Goal: Information Seeking & Learning: Check status

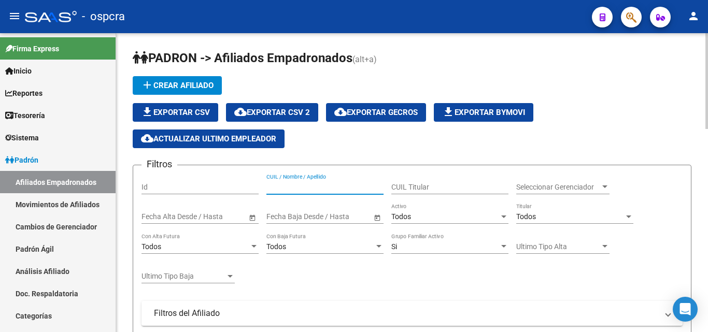
click at [290, 188] on input "CUIL / Nombre / Apellido" at bounding box center [324, 187] width 117 height 9
drag, startPoint x: 290, startPoint y: 186, endPoint x: 316, endPoint y: 196, distance: 27.2
click at [316, 196] on div "CUIL / Nombre / Apellido" at bounding box center [324, 189] width 117 height 30
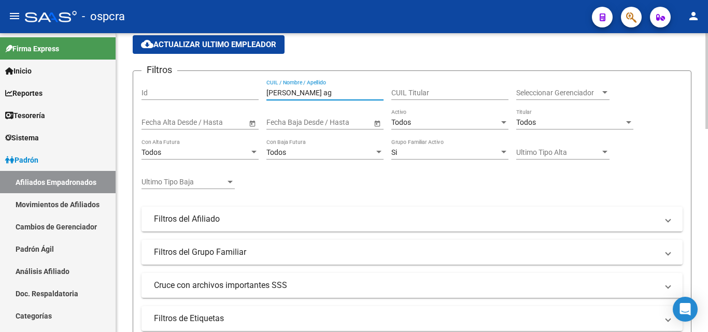
scroll to position [156, 0]
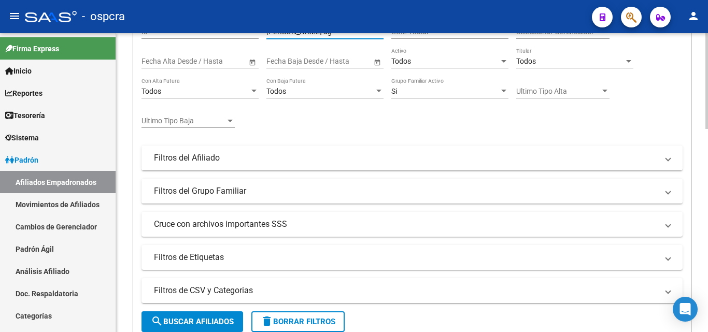
type input "[PERSON_NAME] ag"
click at [220, 321] on span "search Buscar Afiliados" at bounding box center [192, 321] width 83 height 9
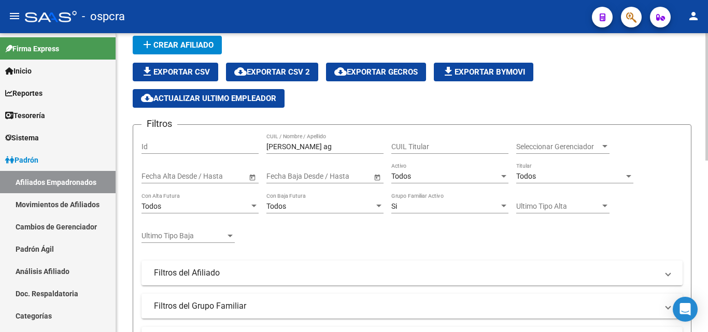
scroll to position [0, 0]
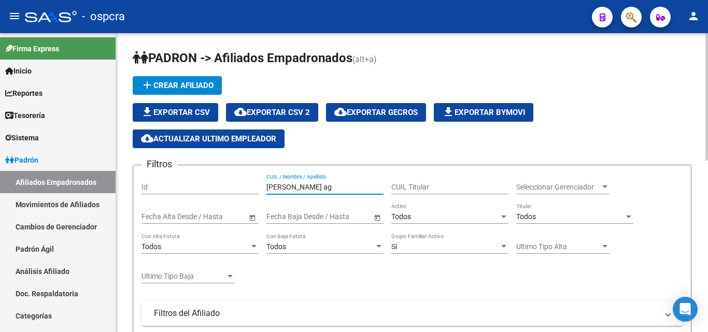
click at [339, 191] on input "[PERSON_NAME] ag" at bounding box center [324, 187] width 117 height 9
drag, startPoint x: 308, startPoint y: 186, endPoint x: 263, endPoint y: 182, distance: 45.3
click at [263, 182] on div "Filtros Id [PERSON_NAME] ag CUIL / Nombre / Apellido CUIL Titular Seleccionar G…" at bounding box center [412, 300] width 541 height 252
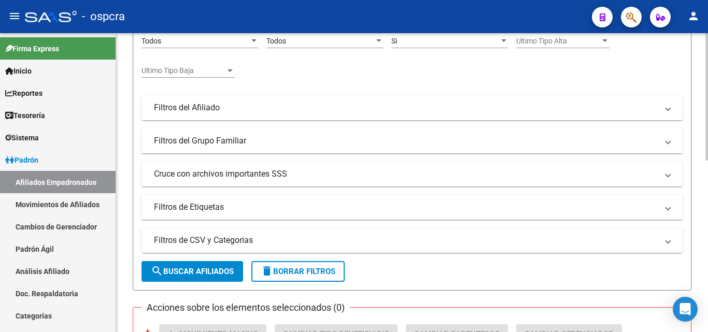
scroll to position [207, 0]
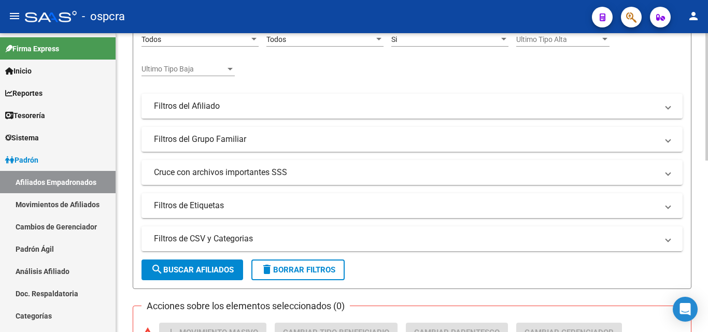
type input "[PERSON_NAME] i"
click at [173, 273] on span "search Buscar Afiliados" at bounding box center [192, 269] width 83 height 9
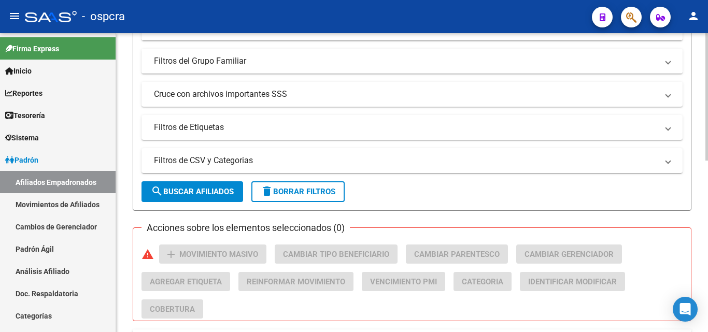
scroll to position [402, 0]
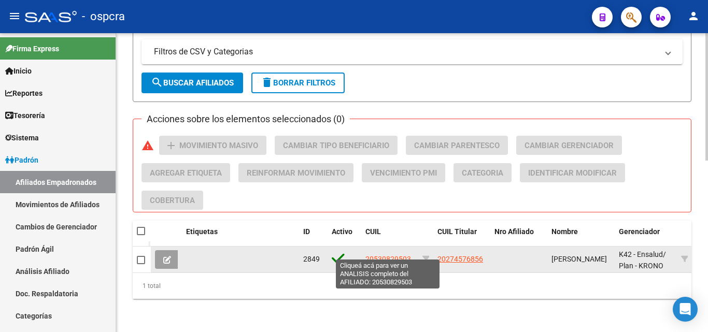
click at [386, 255] on span "20530829503" at bounding box center [389, 259] width 46 height 8
type textarea "20530829503"
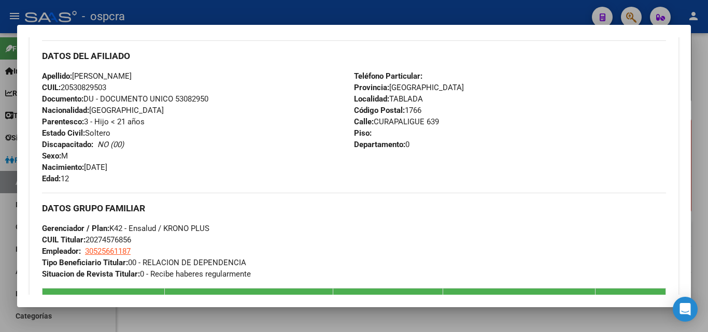
scroll to position [327, 0]
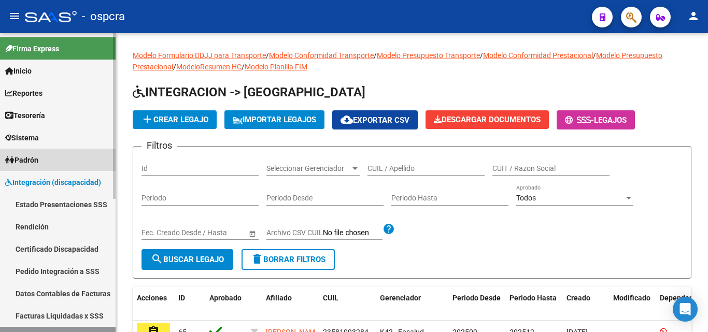
click at [35, 158] on span "Padrón" at bounding box center [21, 160] width 33 height 11
click at [38, 158] on span "Padrón" at bounding box center [21, 160] width 33 height 11
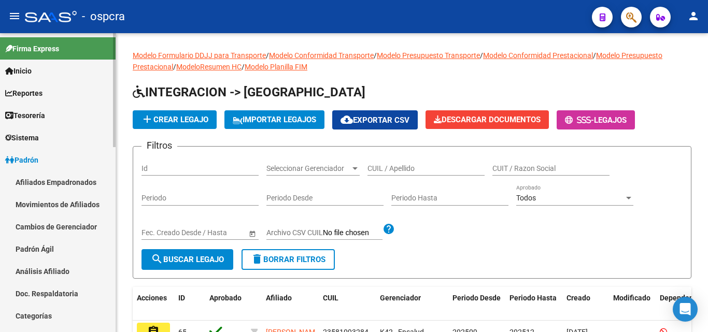
click at [34, 179] on link "Afiliados Empadronados" at bounding box center [58, 182] width 116 height 22
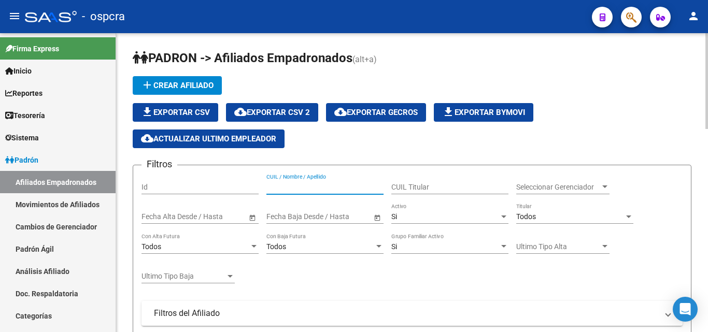
click at [277, 184] on input "CUIL / Nombre / Apellido" at bounding box center [324, 187] width 117 height 9
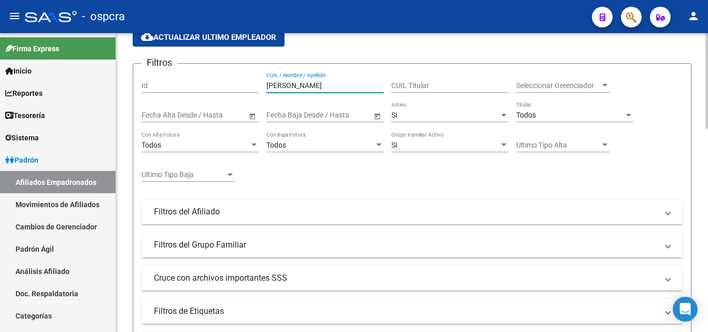
scroll to position [156, 0]
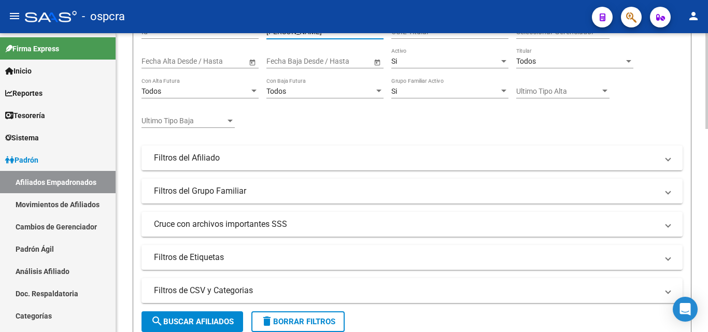
click at [184, 322] on span "search Buscar Afiliados" at bounding box center [192, 321] width 83 height 9
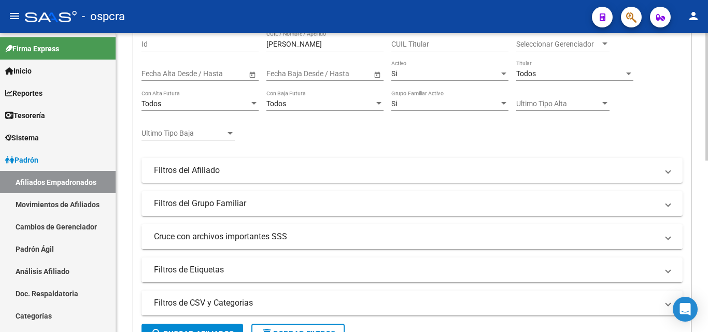
scroll to position [91, 0]
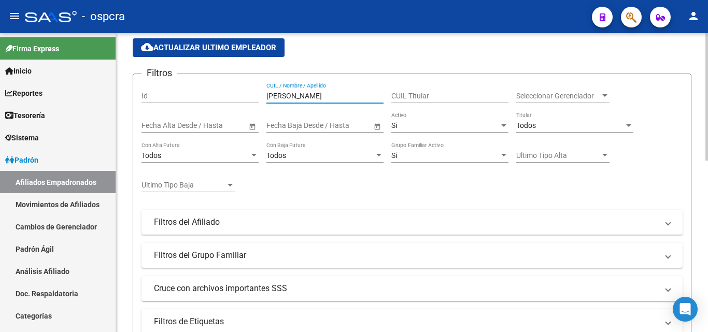
click at [309, 92] on input "[PERSON_NAME]" at bounding box center [324, 96] width 117 height 9
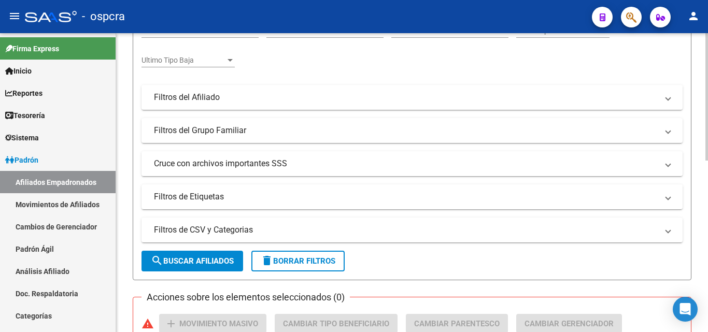
scroll to position [195, 0]
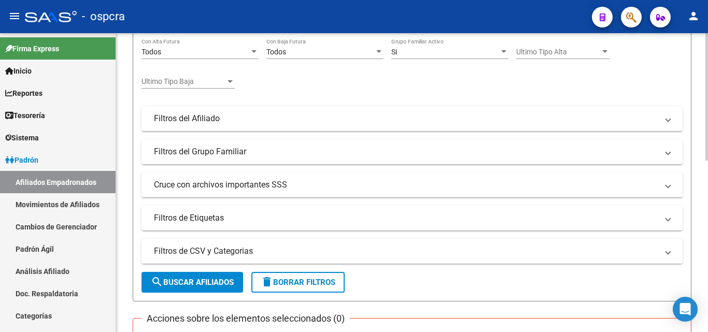
type input "[PERSON_NAME]"
drag, startPoint x: 176, startPoint y: 280, endPoint x: 169, endPoint y: 278, distance: 8.0
click at [176, 280] on span "search Buscar Afiliados" at bounding box center [192, 282] width 83 height 9
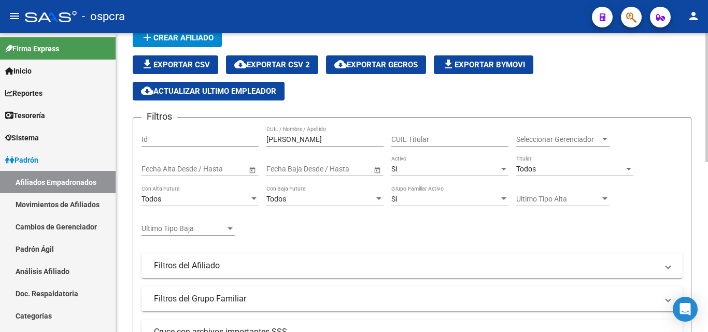
scroll to position [0, 0]
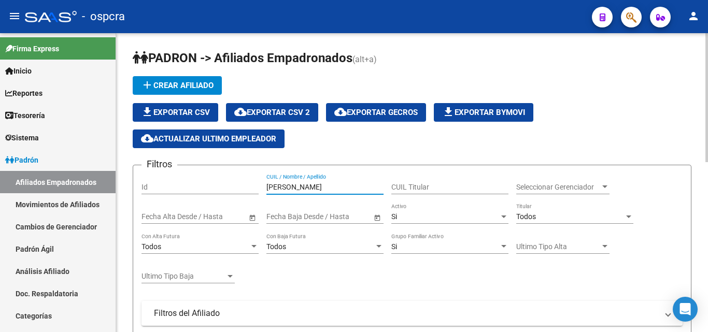
drag, startPoint x: 316, startPoint y: 188, endPoint x: 256, endPoint y: 180, distance: 60.7
click at [256, 180] on div "Filtros Id [PERSON_NAME] CUIL / Nombre / Apellido CUIL Titular Seleccionar Gere…" at bounding box center [412, 300] width 541 height 252
click at [395, 215] on span "Si" at bounding box center [394, 217] width 6 height 8
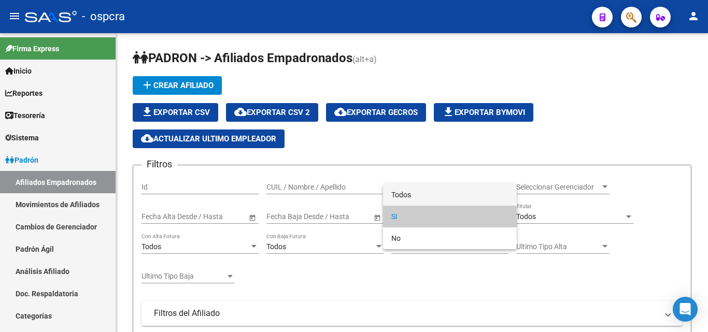
click at [394, 191] on span "Todos" at bounding box center [449, 195] width 117 height 22
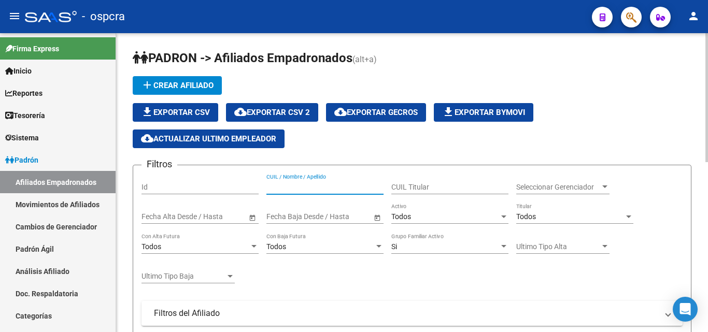
click at [276, 186] on input "CUIL / Nombre / Apellido" at bounding box center [324, 187] width 117 height 9
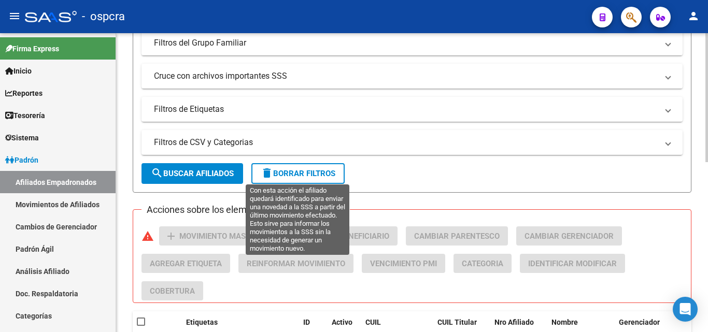
scroll to position [311, 0]
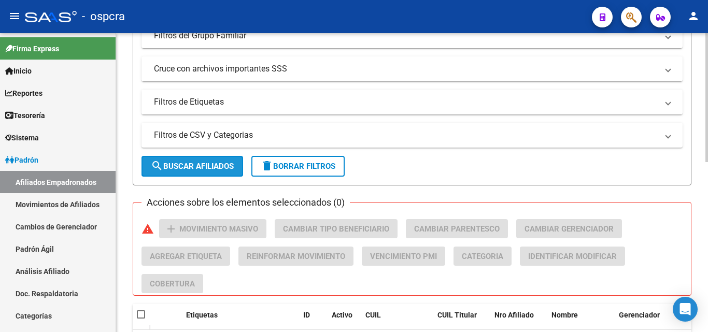
click at [202, 161] on button "search Buscar Afiliados" at bounding box center [193, 166] width 102 height 21
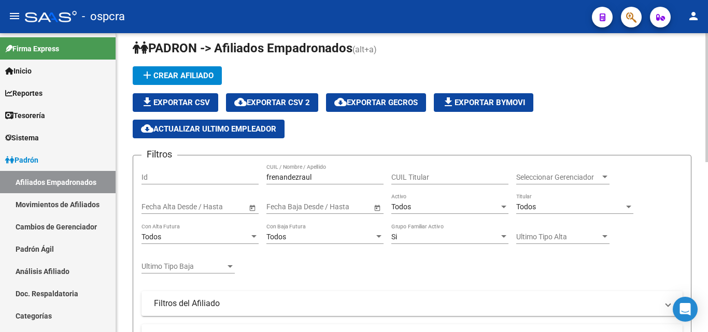
scroll to position [0, 0]
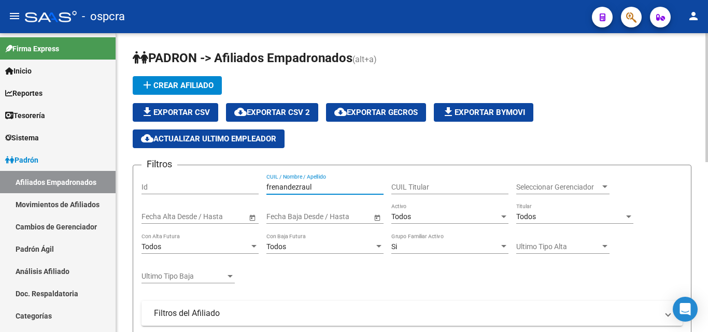
drag, startPoint x: 299, startPoint y: 185, endPoint x: 314, endPoint y: 187, distance: 14.7
click at [314, 187] on input "frenandezraul" at bounding box center [324, 187] width 117 height 9
click at [276, 186] on input "[PERSON_NAME]" at bounding box center [324, 187] width 117 height 9
type input "f"
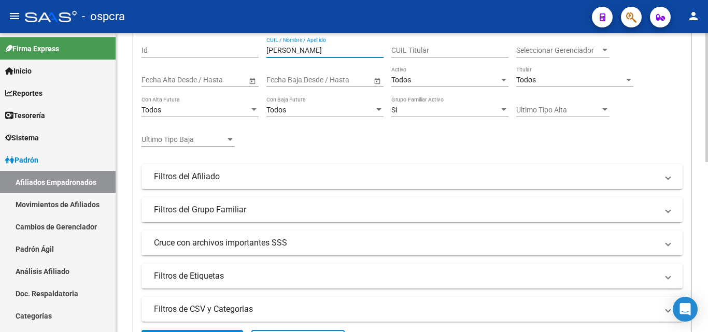
scroll to position [259, 0]
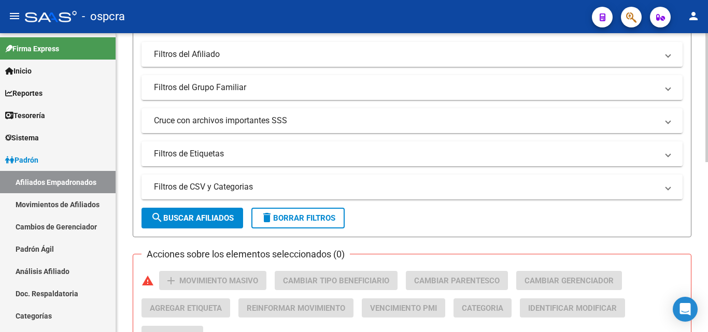
type input "[PERSON_NAME]"
click at [197, 212] on button "search Buscar Afiliados" at bounding box center [193, 218] width 102 height 21
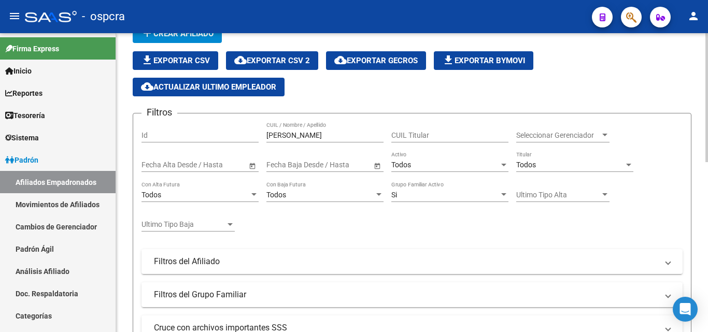
scroll to position [0, 0]
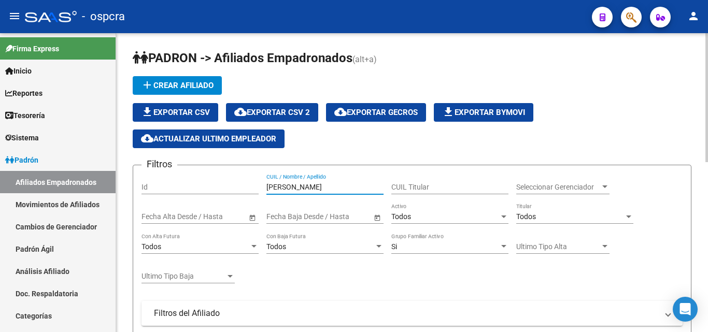
drag, startPoint x: 318, startPoint y: 184, endPoint x: 265, endPoint y: 184, distance: 52.9
click at [265, 184] on div "Filtros Id [PERSON_NAME] CUIL / Nombre / Apellido CUIL Titular Seleccionar Gere…" at bounding box center [412, 300] width 541 height 252
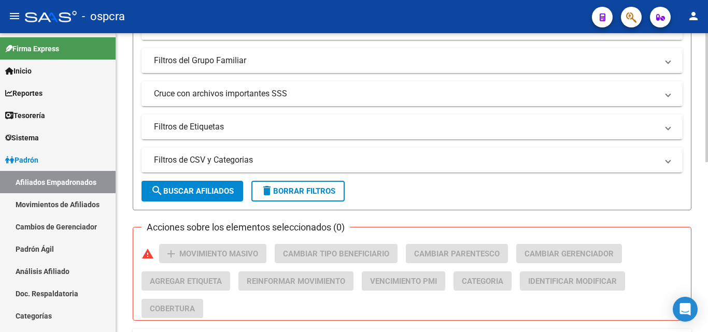
scroll to position [311, 0]
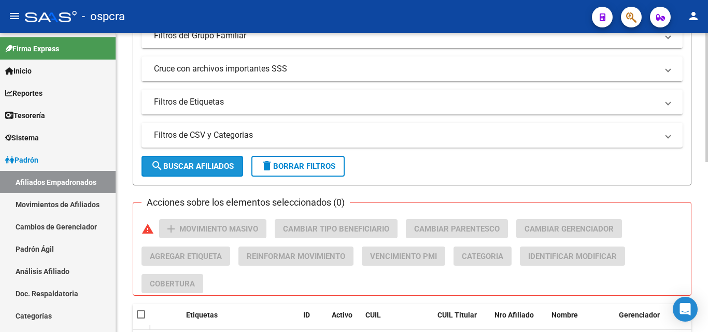
click at [204, 164] on span "search Buscar Afiliados" at bounding box center [192, 166] width 83 height 9
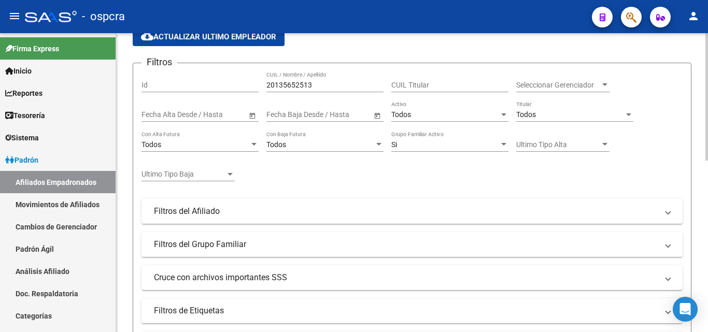
scroll to position [104, 0]
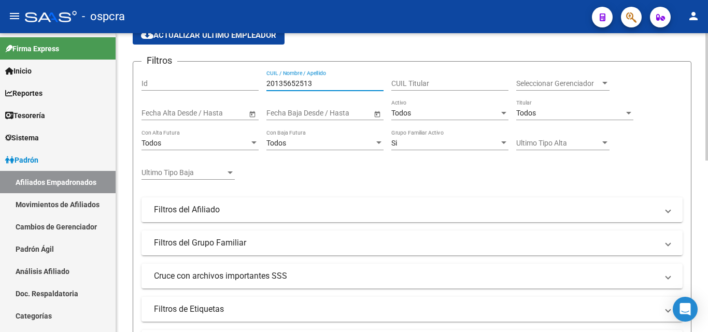
click at [336, 81] on input "20135652513" at bounding box center [324, 83] width 117 height 9
type input "2"
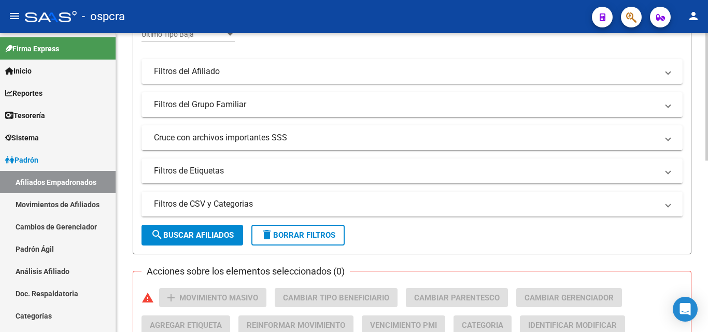
scroll to position [259, 0]
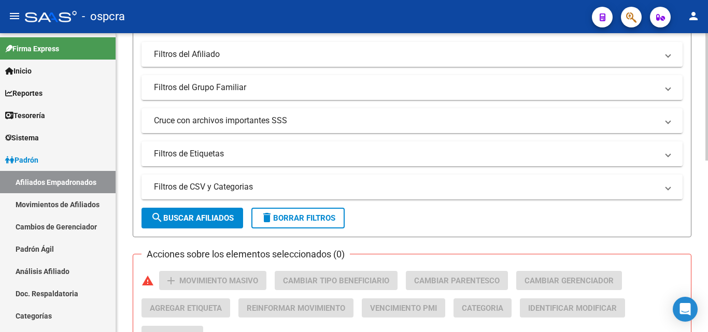
type input "13777731"
click at [224, 217] on span "search Buscar Afiliados" at bounding box center [192, 218] width 83 height 9
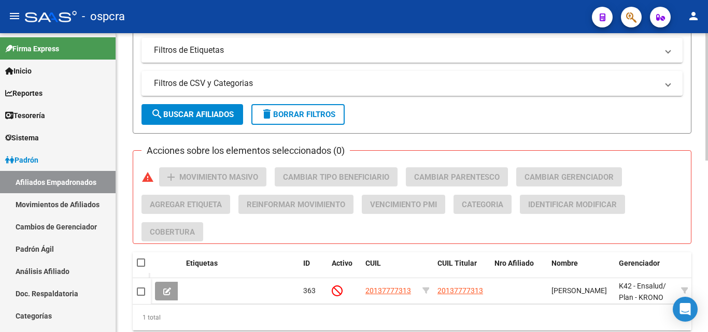
scroll to position [402, 0]
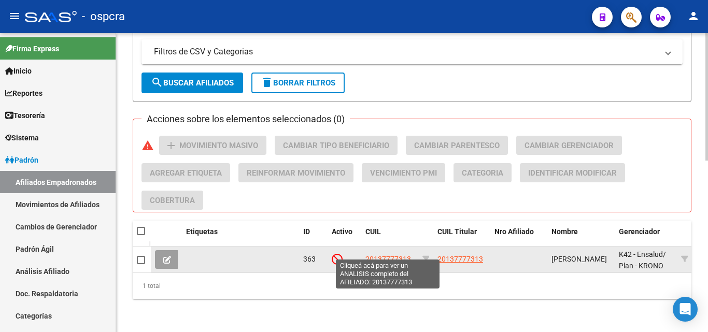
click at [377, 255] on span "20137777313" at bounding box center [389, 259] width 46 height 8
type textarea "20137777313"
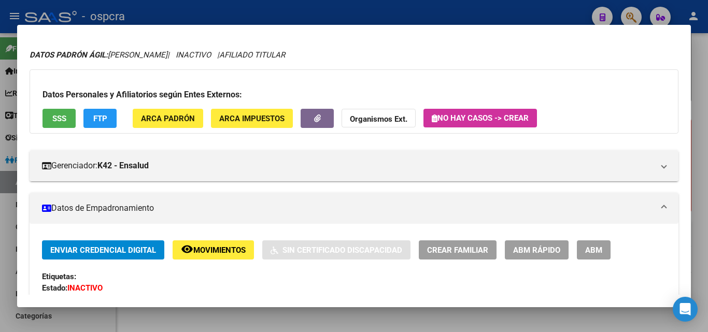
scroll to position [0, 0]
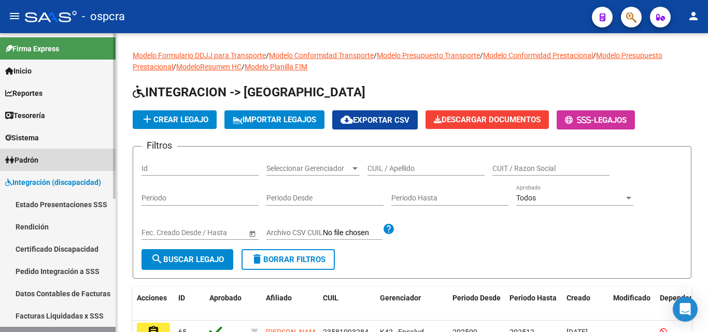
click at [29, 161] on span "Padrón" at bounding box center [21, 160] width 33 height 11
click at [37, 157] on span "Padrón" at bounding box center [21, 160] width 33 height 11
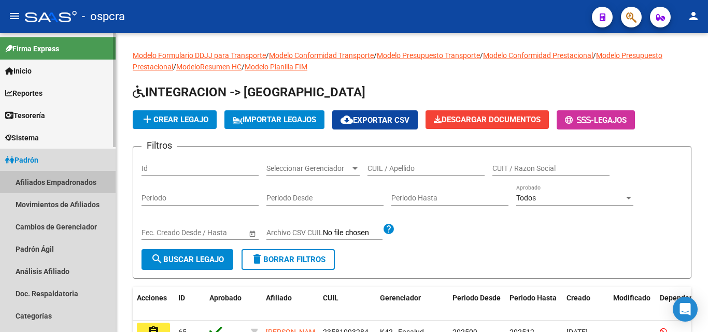
click at [36, 180] on link "Afiliados Empadronados" at bounding box center [58, 182] width 116 height 22
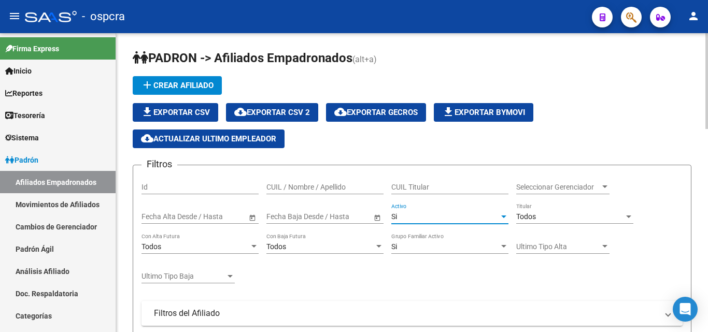
click at [394, 213] on span "Si" at bounding box center [394, 217] width 6 height 8
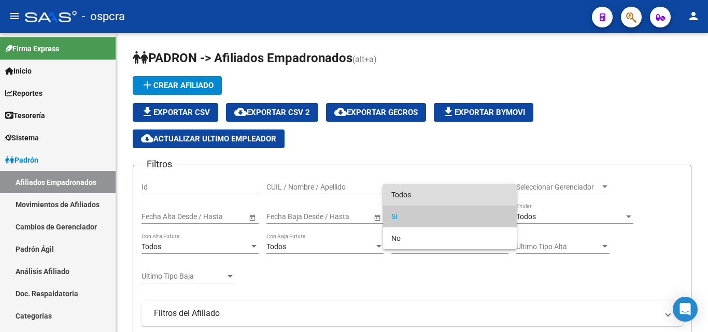
click at [394, 191] on span "Todos" at bounding box center [449, 195] width 117 height 22
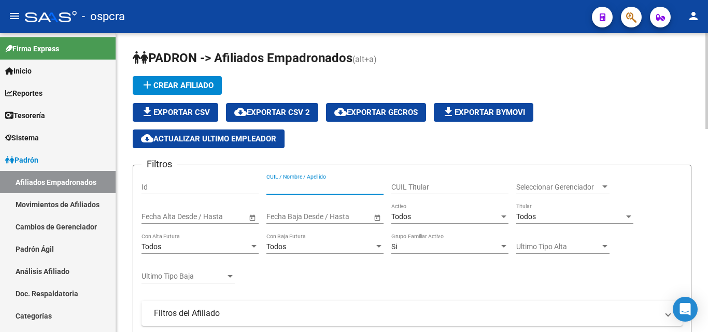
click at [282, 185] on input "CUIL / Nombre / Apellido" at bounding box center [324, 187] width 117 height 9
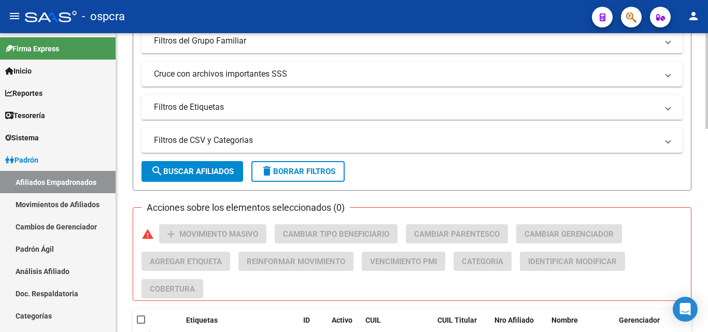
scroll to position [363, 0]
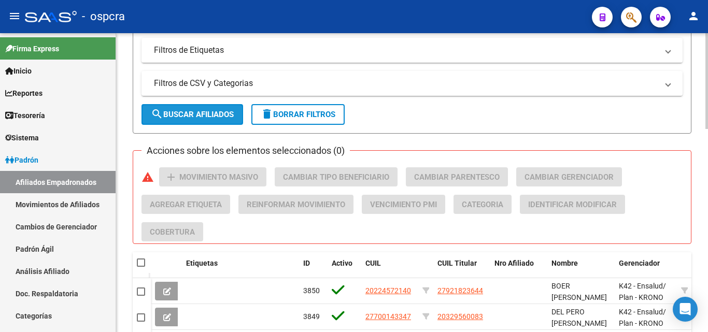
click at [170, 117] on span "search Buscar Afiliados" at bounding box center [192, 114] width 83 height 9
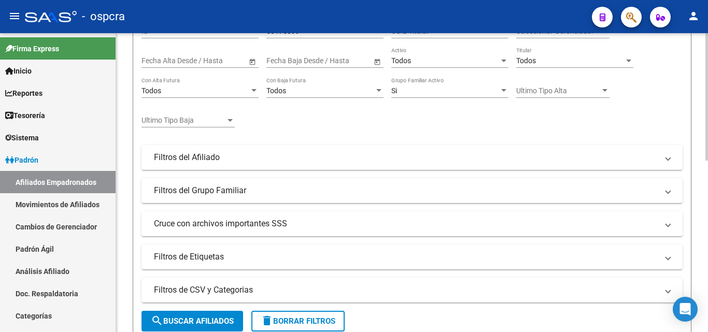
scroll to position [0, 0]
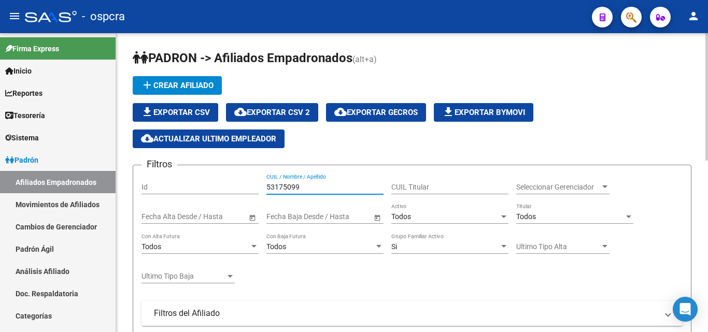
drag, startPoint x: 308, startPoint y: 190, endPoint x: 259, endPoint y: 179, distance: 50.3
click at [259, 179] on div "Filtros Id 53175099 CUIL / Nombre / Apellido CUIL Titular Seleccionar Gerenciad…" at bounding box center [412, 300] width 541 height 252
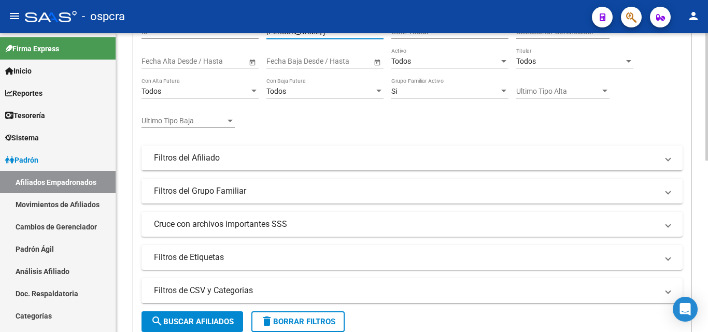
scroll to position [207, 0]
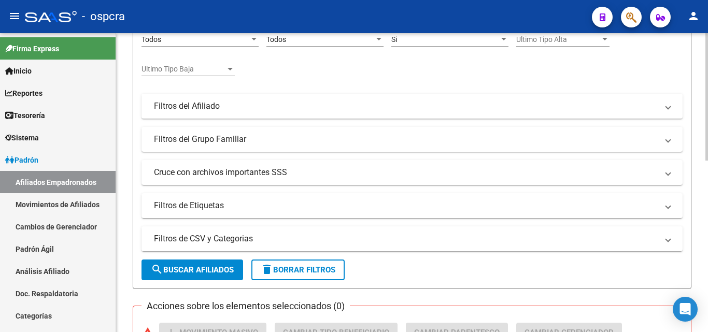
type input "[PERSON_NAME] j"
click at [193, 268] on span "search Buscar Afiliados" at bounding box center [192, 269] width 83 height 9
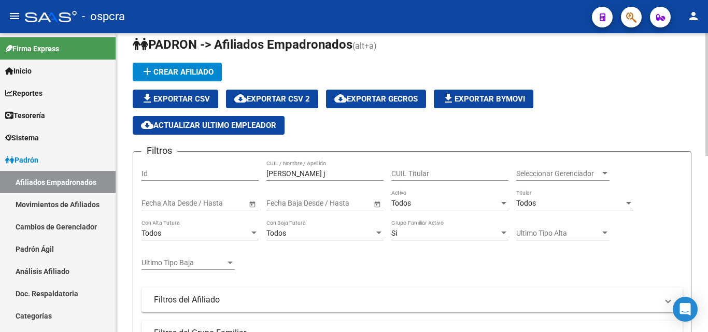
scroll to position [0, 0]
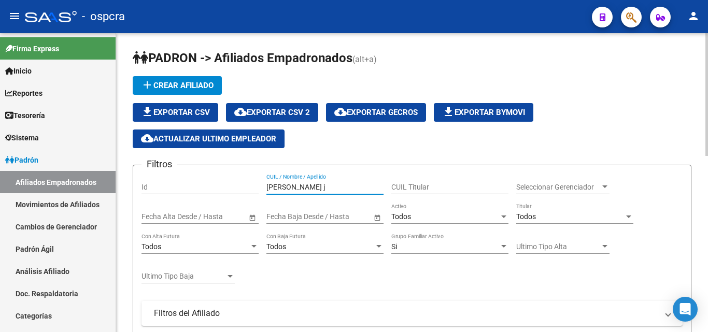
drag, startPoint x: 306, startPoint y: 184, endPoint x: 245, endPoint y: 186, distance: 61.2
click at [245, 186] on div "Filtros Id [PERSON_NAME] j CUIL / Nombre / Apellido CUIL Titular Seleccionar Ge…" at bounding box center [412, 300] width 541 height 252
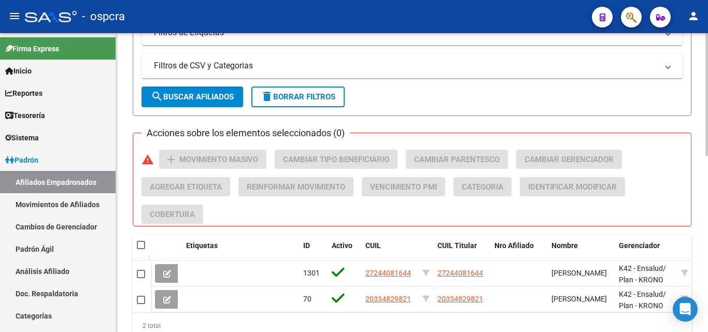
scroll to position [363, 0]
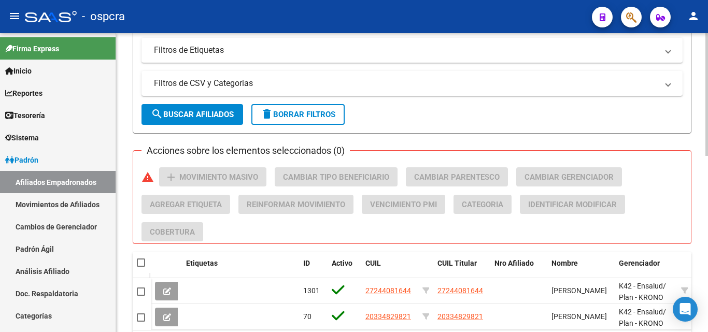
type input "[PERSON_NAME]"
click at [188, 110] on span "search Buscar Afiliados" at bounding box center [192, 114] width 83 height 9
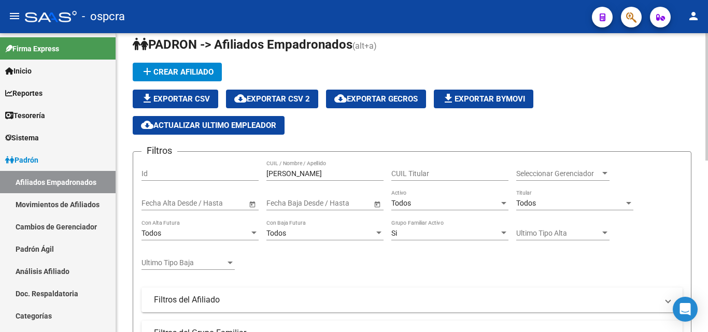
scroll to position [0, 0]
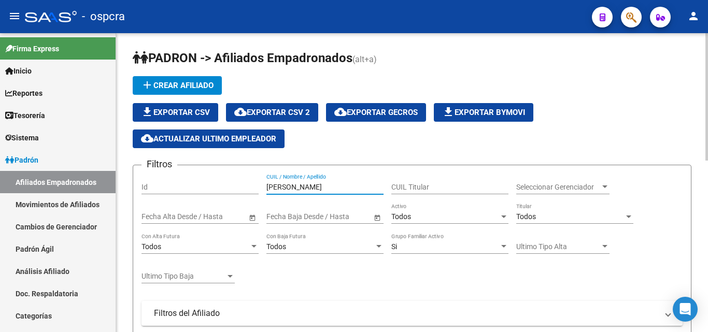
drag, startPoint x: 302, startPoint y: 188, endPoint x: 219, endPoint y: 175, distance: 83.9
click at [219, 175] on div "Filtros Id [PERSON_NAME] CUIL / Nombre / Apellido CUIL Titular Seleccionar Gere…" at bounding box center [412, 300] width 541 height 252
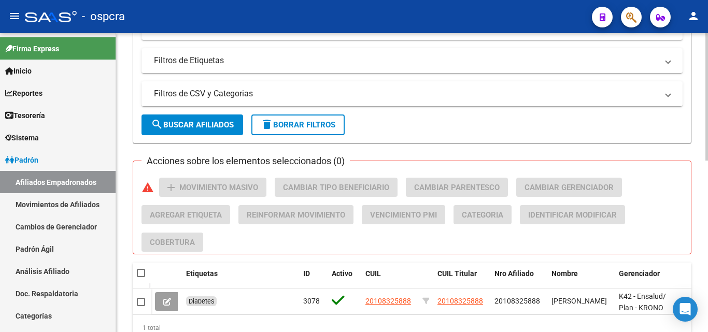
scroll to position [350, 0]
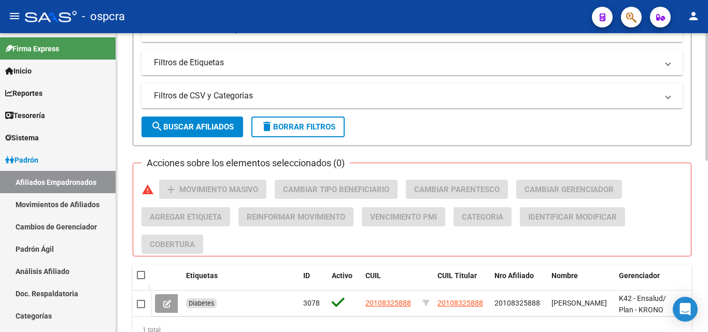
type input "20401967258"
click at [180, 121] on button "search Buscar Afiliados" at bounding box center [193, 127] width 102 height 21
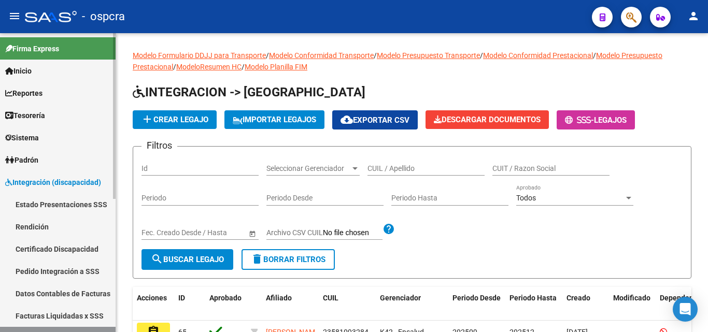
click at [33, 153] on link "Padrón" at bounding box center [58, 160] width 116 height 22
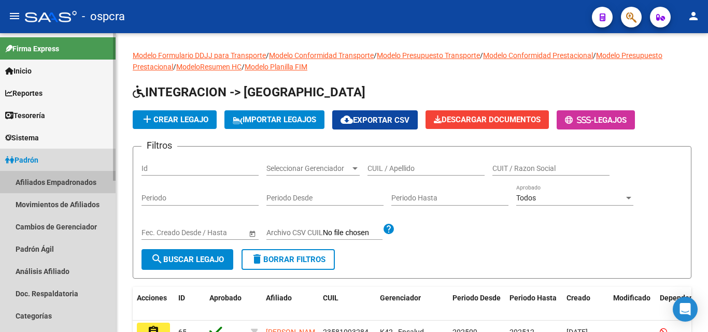
click at [42, 176] on link "Afiliados Empadronados" at bounding box center [58, 182] width 116 height 22
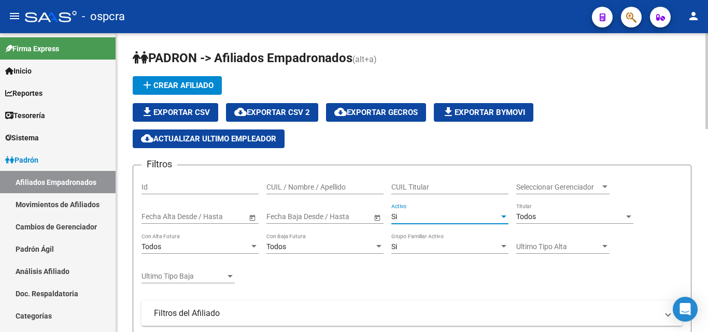
click at [396, 214] on span "Si" at bounding box center [394, 217] width 6 height 8
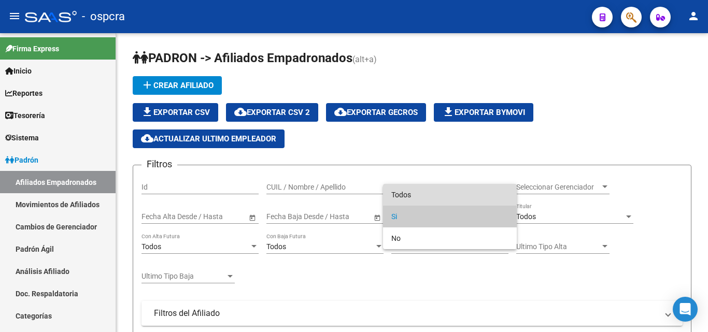
click at [402, 193] on span "Todos" at bounding box center [449, 195] width 117 height 22
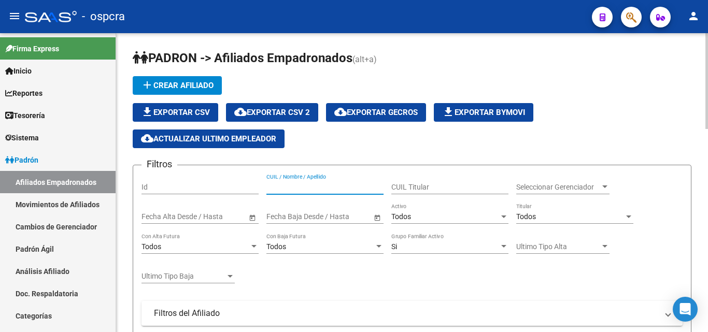
click at [276, 188] on input "CUIL / Nombre / Apellido" at bounding box center [324, 187] width 117 height 9
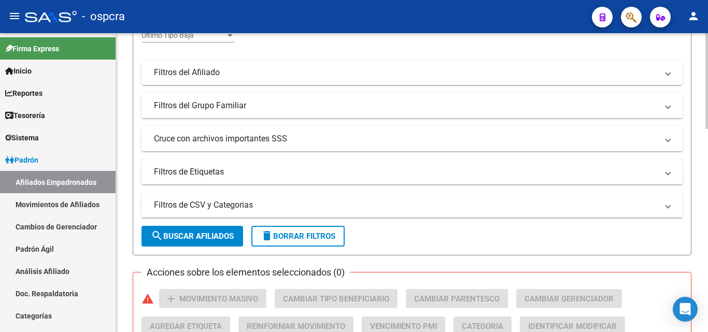
scroll to position [259, 0]
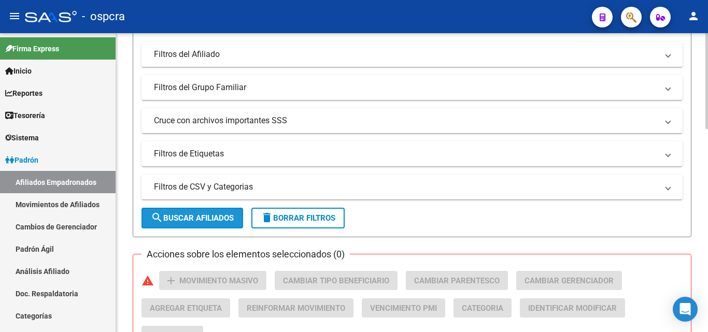
click at [203, 211] on button "search Buscar Afiliados" at bounding box center [193, 218] width 102 height 21
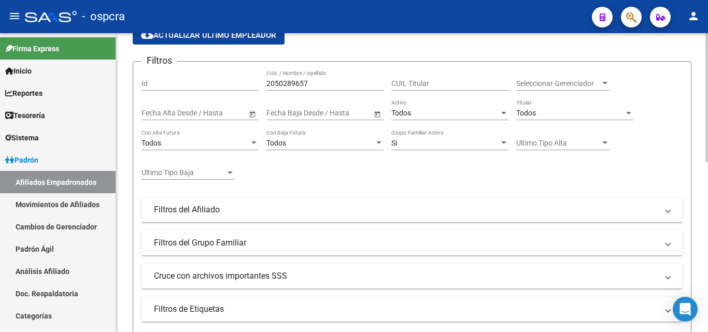
scroll to position [52, 0]
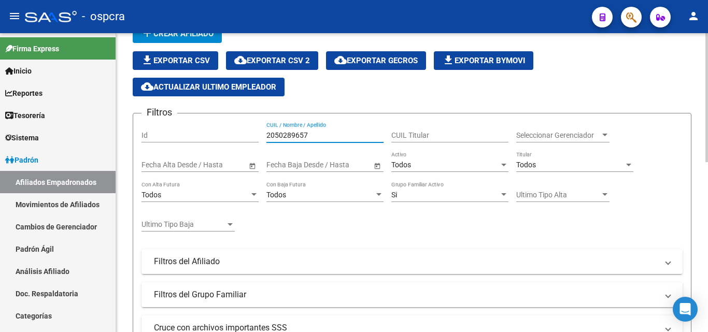
click at [299, 134] on input "2050289657" at bounding box center [324, 135] width 117 height 9
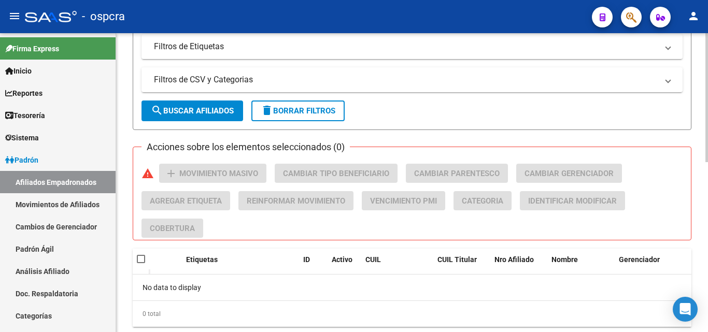
scroll to position [395, 0]
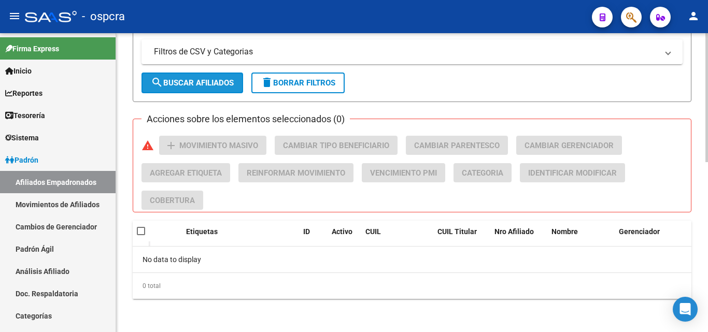
click at [204, 85] on span "search Buscar Afiliados" at bounding box center [192, 82] width 83 height 9
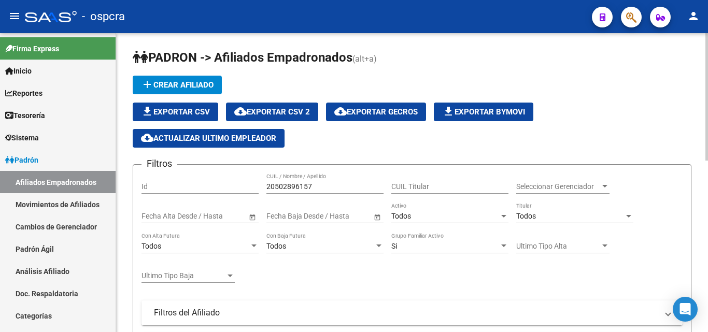
scroll to position [0, 0]
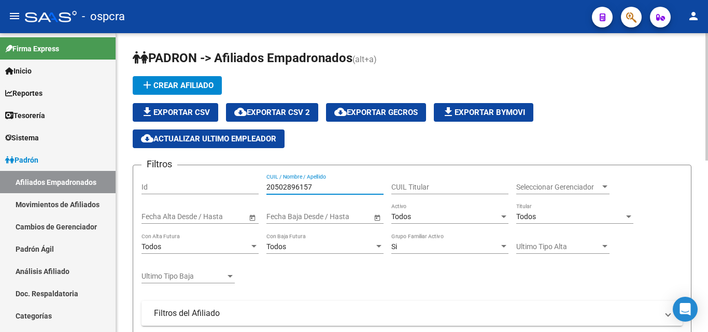
click at [315, 187] on input "20502896157" at bounding box center [324, 187] width 117 height 9
type input "2"
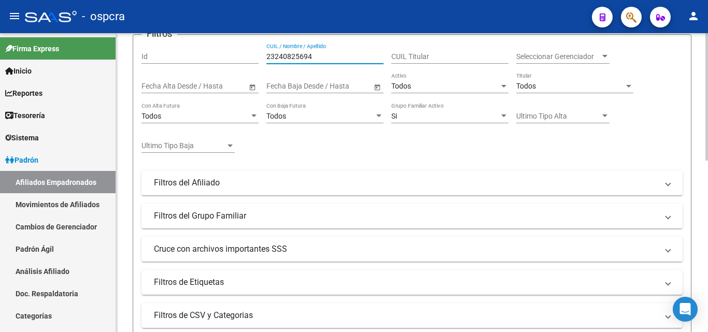
scroll to position [156, 0]
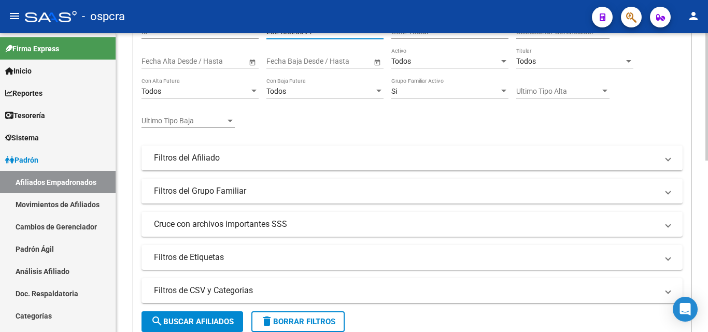
type input "23240825694"
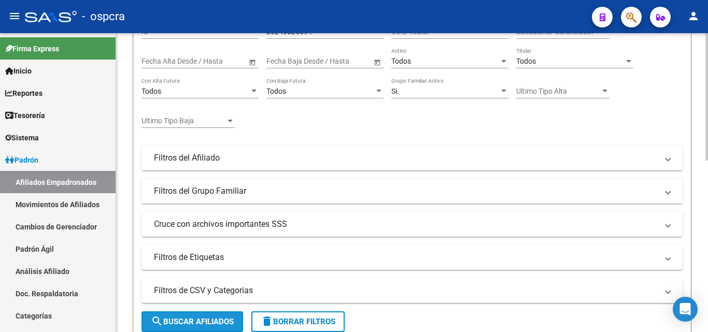
click at [197, 322] on span "search Buscar Afiliados" at bounding box center [192, 321] width 83 height 9
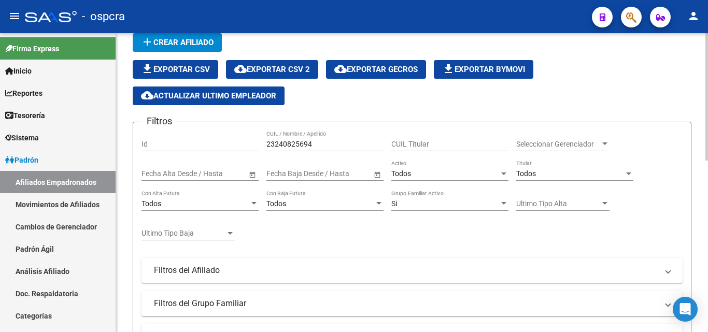
scroll to position [39, 0]
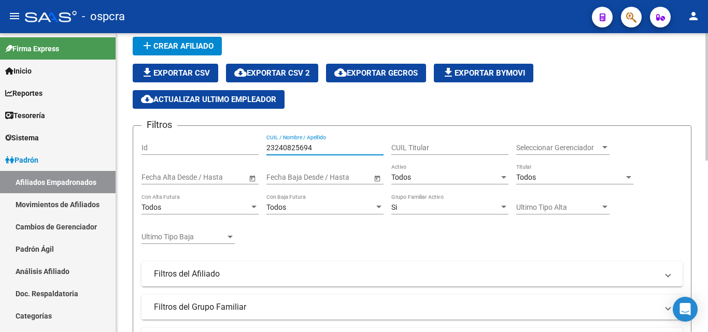
drag, startPoint x: 323, startPoint y: 149, endPoint x: 246, endPoint y: 142, distance: 77.1
click at [247, 143] on div "Filtros Id 23240825694 CUIL / Nombre / Apellido CUIL Titular Seleccionar Gerenc…" at bounding box center [412, 260] width 541 height 252
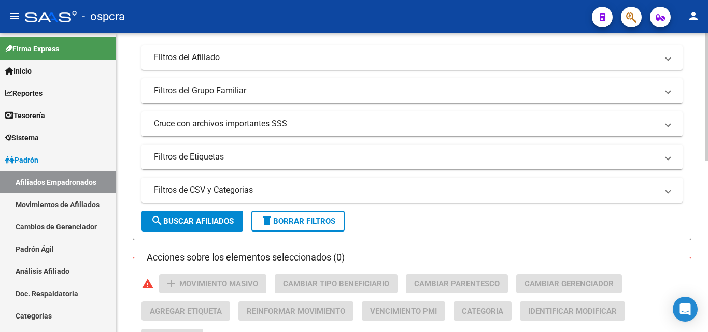
scroll to position [259, 0]
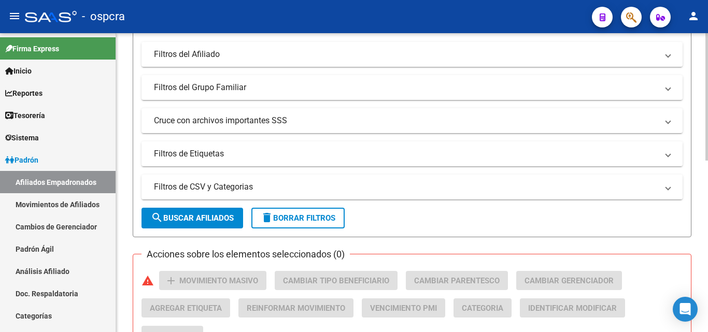
type input "27275924585"
click at [205, 214] on span "search Buscar Afiliados" at bounding box center [192, 218] width 83 height 9
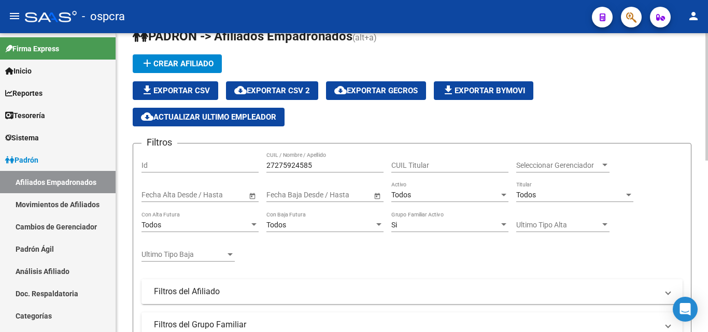
scroll to position [0, 0]
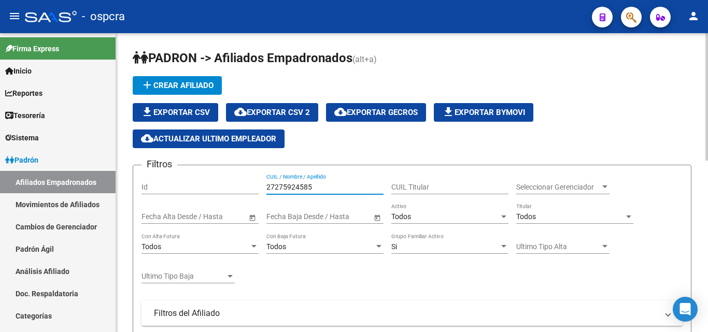
drag, startPoint x: 322, startPoint y: 185, endPoint x: 259, endPoint y: 184, distance: 62.7
click at [259, 184] on div "Filtros Id 27275924585 CUIL / Nombre / Apellido CUIL Titular Seleccionar Gerenc…" at bounding box center [412, 300] width 541 height 252
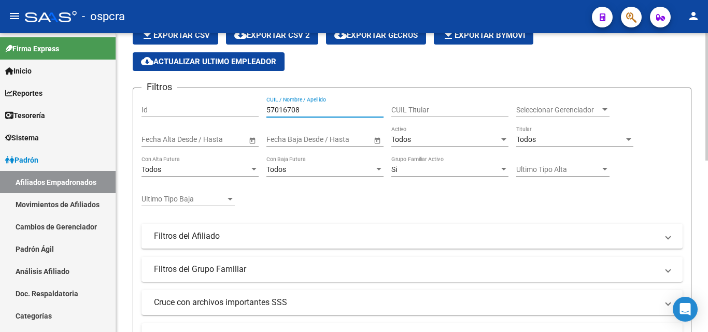
scroll to position [156, 0]
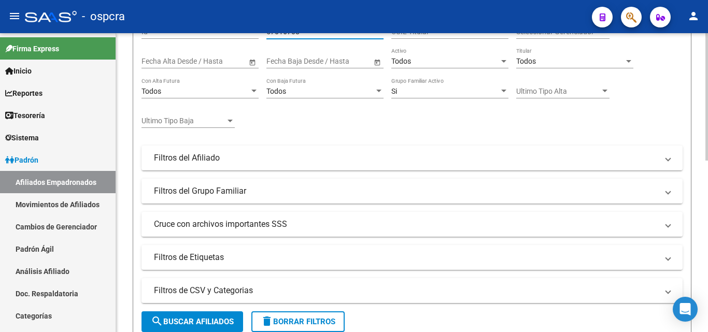
type input "57016708"
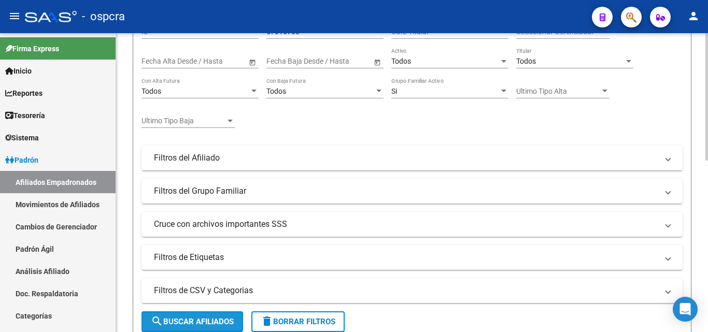
click at [192, 319] on span "search Buscar Afiliados" at bounding box center [192, 321] width 83 height 9
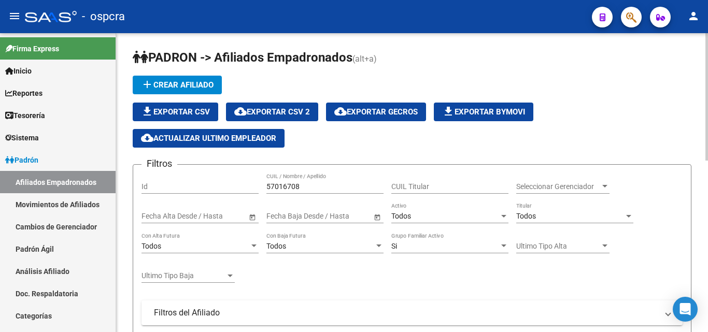
scroll to position [0, 0]
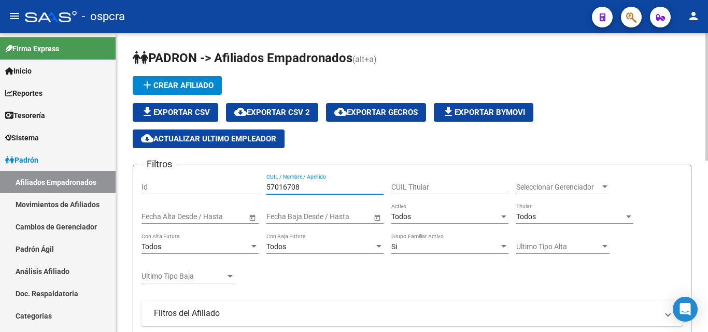
drag, startPoint x: 303, startPoint y: 186, endPoint x: 254, endPoint y: 179, distance: 49.6
click at [254, 179] on div "Filtros Id 57016708 CUIL / Nombre / Apellido CUIL Titular Seleccionar Gerenciad…" at bounding box center [412, 300] width 541 height 252
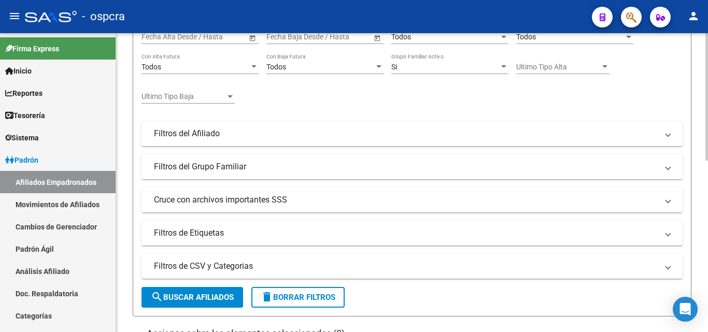
scroll to position [207, 0]
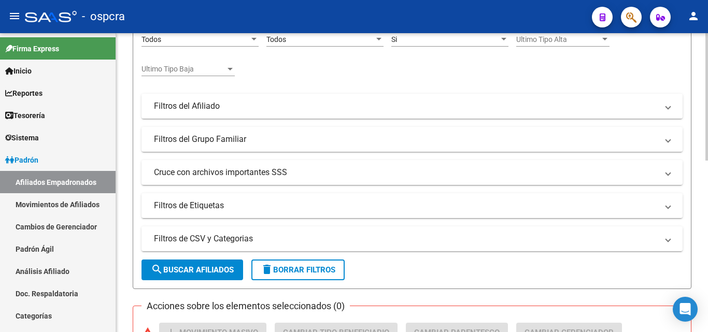
type input "2050095470"
click at [204, 266] on span "search Buscar Afiliados" at bounding box center [192, 269] width 83 height 9
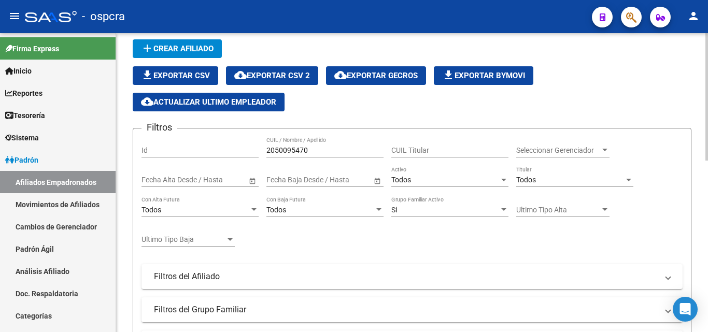
scroll to position [0, 0]
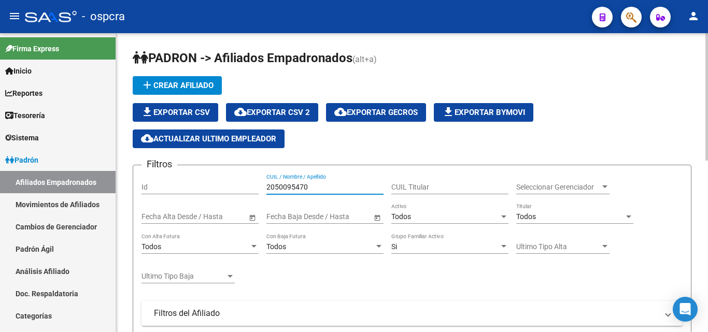
drag, startPoint x: 330, startPoint y: 186, endPoint x: 256, endPoint y: 186, distance: 74.1
click at [256, 186] on div "Filtros Id 2050095470 CUIL / Nombre / Apellido CUIL Titular Seleccionar Gerenci…" at bounding box center [412, 300] width 541 height 252
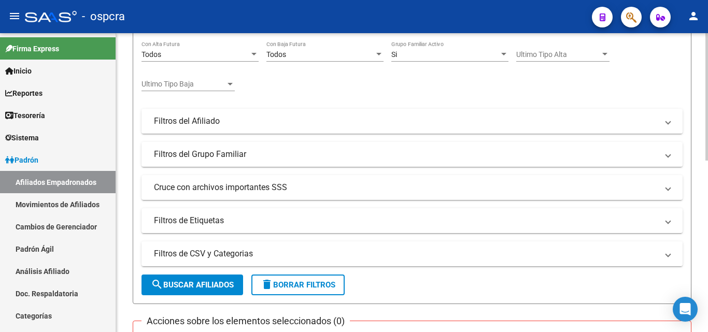
scroll to position [207, 0]
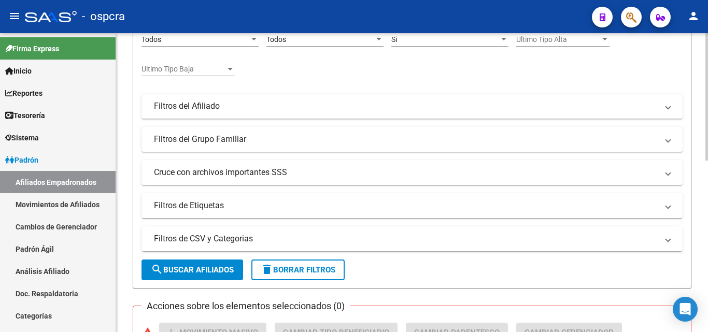
type input "25747607"
click at [213, 275] on button "search Buscar Afiliados" at bounding box center [193, 270] width 102 height 21
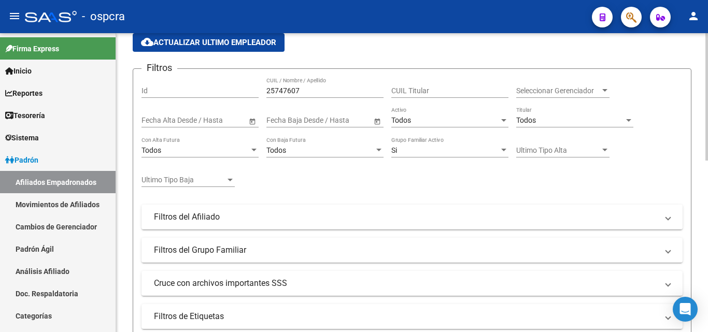
scroll to position [0, 0]
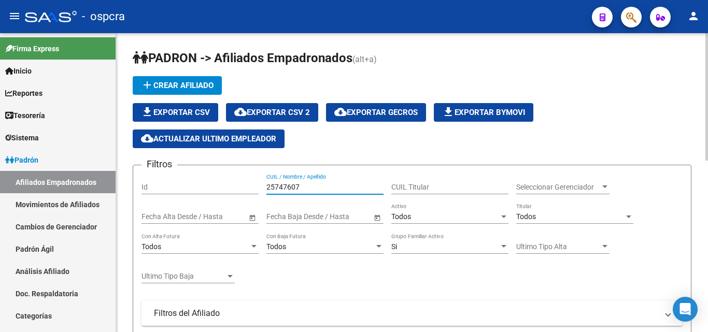
drag, startPoint x: 316, startPoint y: 188, endPoint x: 255, endPoint y: 189, distance: 60.7
click at [255, 189] on div "Filtros Id 25747607 CUIL / Nombre / Apellido CUIL Titular Seleccionar Gerenciad…" at bounding box center [412, 300] width 541 height 252
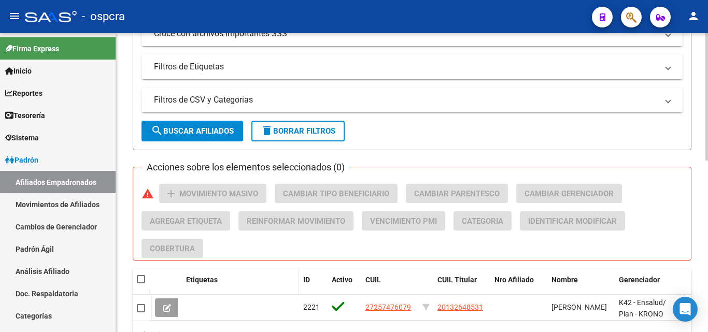
scroll to position [363, 0]
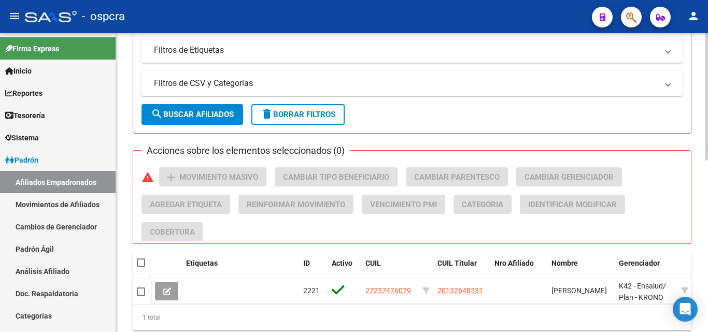
type input "23946007544"
click at [210, 115] on span "search Buscar Afiliados" at bounding box center [192, 114] width 83 height 9
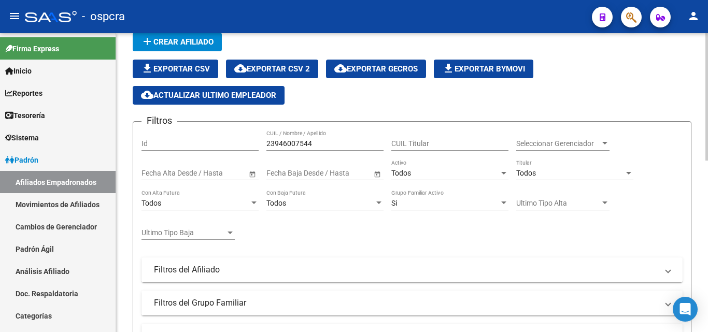
scroll to position [0, 0]
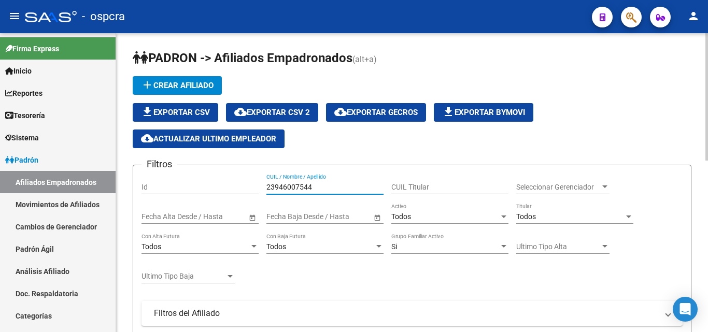
drag, startPoint x: 318, startPoint y: 184, endPoint x: 254, endPoint y: 181, distance: 63.8
click at [254, 181] on div "Filtros Id 23946007544 CUIL / Nombre / Apellido CUIL Titular Seleccionar Gerenc…" at bounding box center [412, 300] width 541 height 252
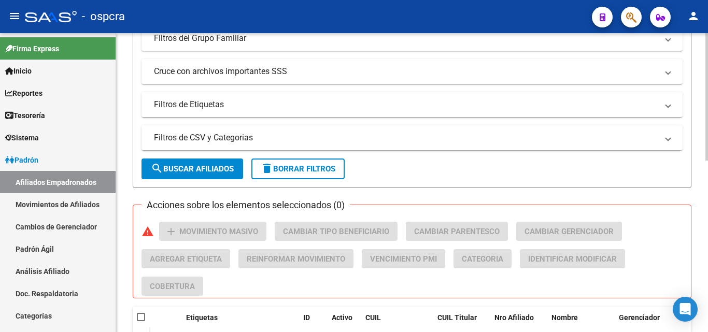
scroll to position [311, 0]
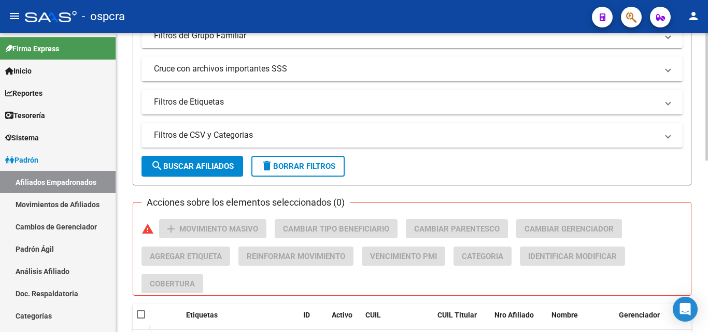
type input "2757034973"
click at [195, 163] on span "search Buscar Afiliados" at bounding box center [192, 166] width 83 height 9
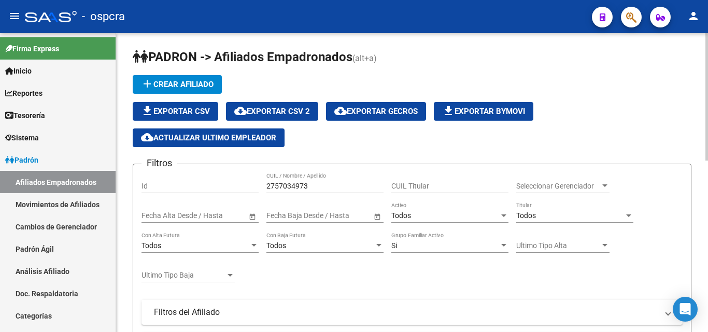
scroll to position [0, 0]
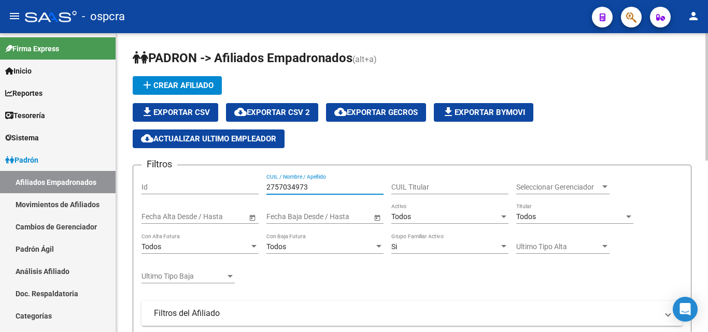
drag, startPoint x: 310, startPoint y: 187, endPoint x: 240, endPoint y: 185, distance: 70.5
click at [240, 185] on div "Filtros Id 2757034973 CUIL / Nombre / Apellido CUIL Titular Seleccionar Gerenci…" at bounding box center [412, 300] width 541 height 252
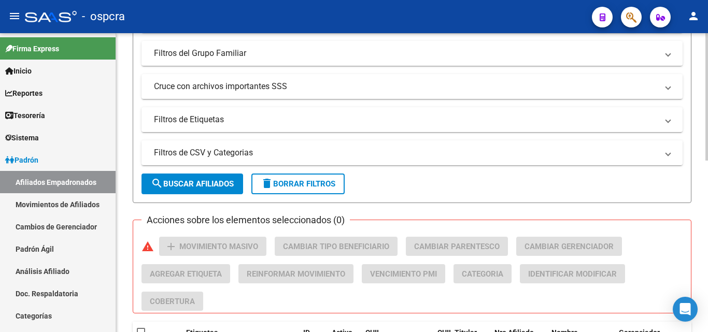
scroll to position [311, 0]
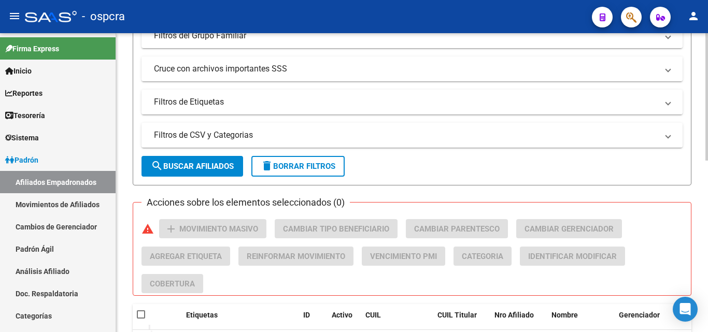
type input "50722208"
click at [178, 166] on span "search Buscar Afiliados" at bounding box center [192, 166] width 83 height 9
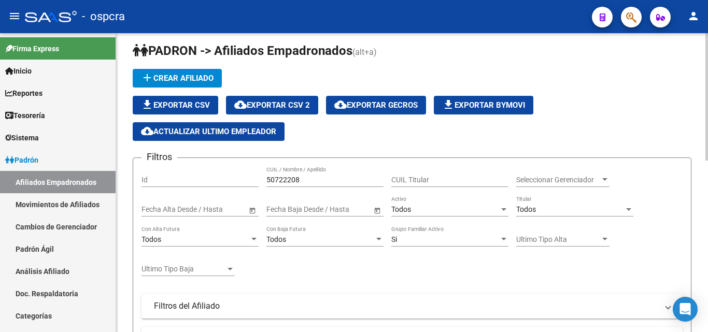
scroll to position [0, 0]
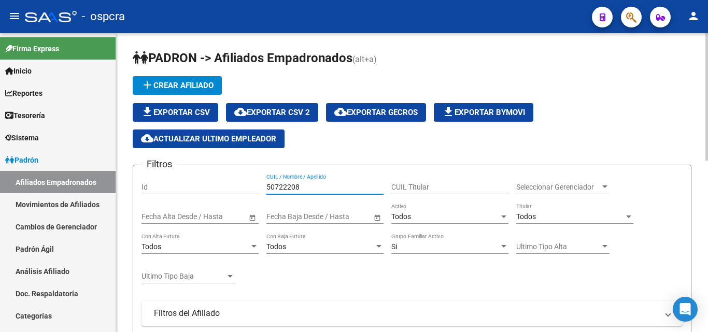
drag, startPoint x: 314, startPoint y: 189, endPoint x: 237, endPoint y: 176, distance: 77.3
click at [237, 176] on div "Filtros Id 50722208 CUIL / Nombre / Apellido CUIL Titular Seleccionar Gerenciad…" at bounding box center [412, 300] width 541 height 252
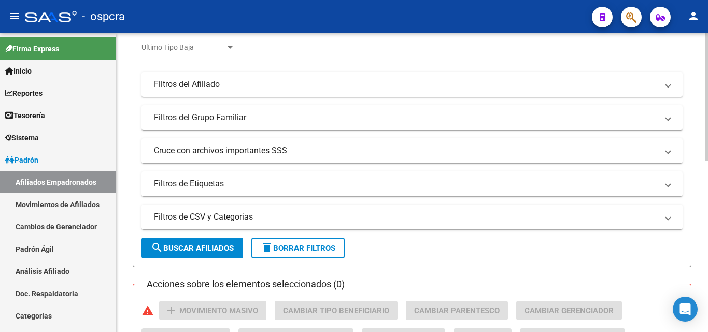
scroll to position [311, 0]
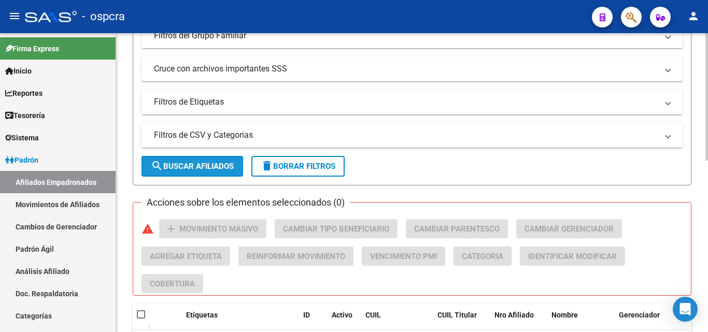
click at [200, 165] on span "search Buscar Afiliados" at bounding box center [192, 166] width 83 height 9
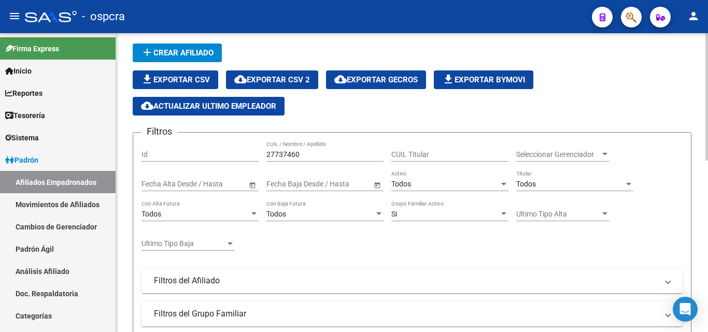
scroll to position [0, 0]
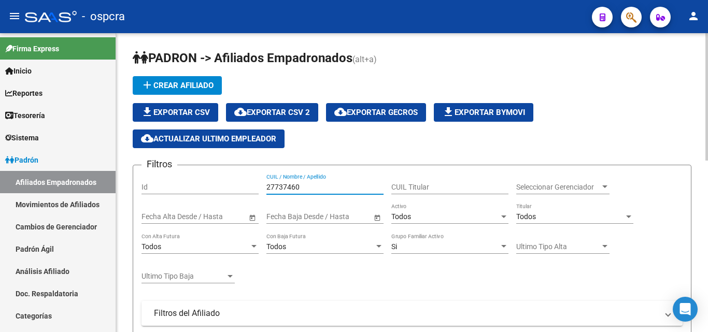
click at [316, 186] on input "27737460" at bounding box center [324, 187] width 117 height 9
type input "2"
type input "4"
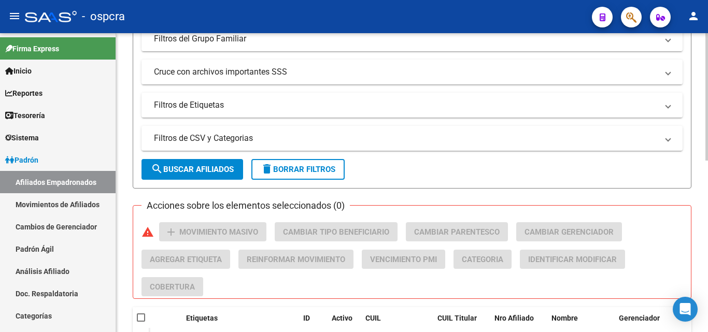
scroll to position [311, 0]
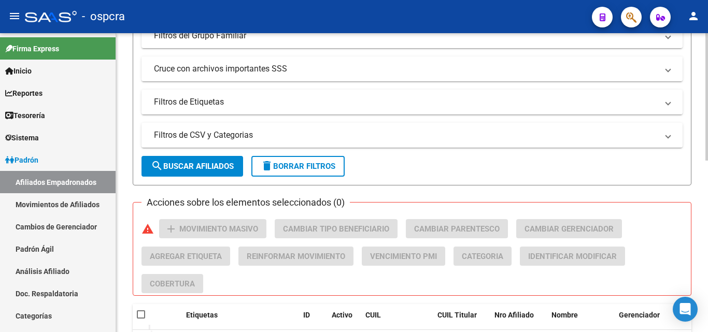
click at [229, 163] on span "search Buscar Afiliados" at bounding box center [192, 166] width 83 height 9
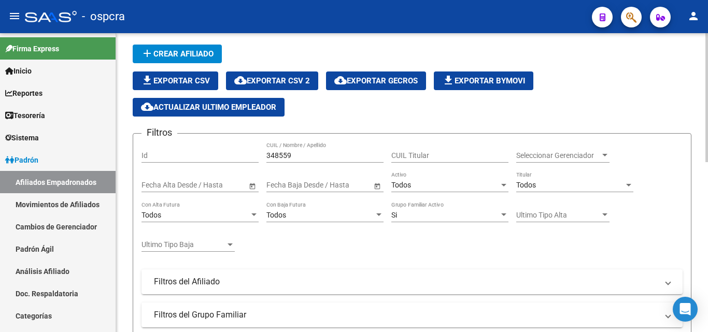
scroll to position [0, 0]
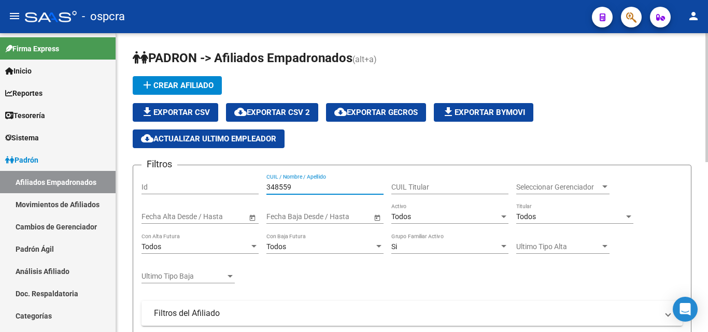
click at [304, 186] on input "348559" at bounding box center [324, 187] width 117 height 9
click at [276, 186] on input "348559" at bounding box center [324, 187] width 117 height 9
click at [297, 186] on input "3448559" at bounding box center [324, 187] width 117 height 9
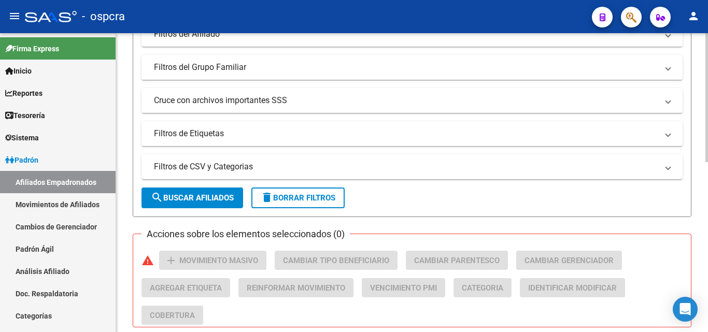
scroll to position [311, 0]
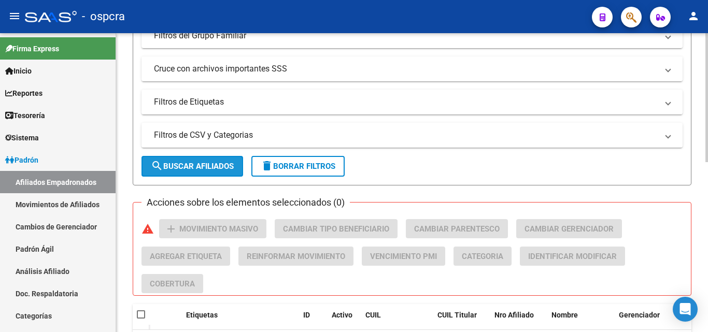
click at [197, 158] on button "search Buscar Afiliados" at bounding box center [193, 166] width 102 height 21
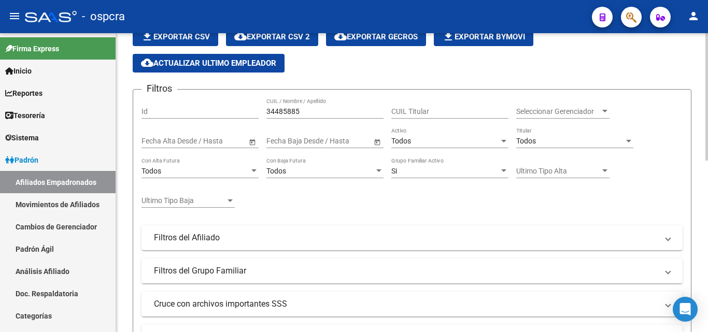
scroll to position [0, 0]
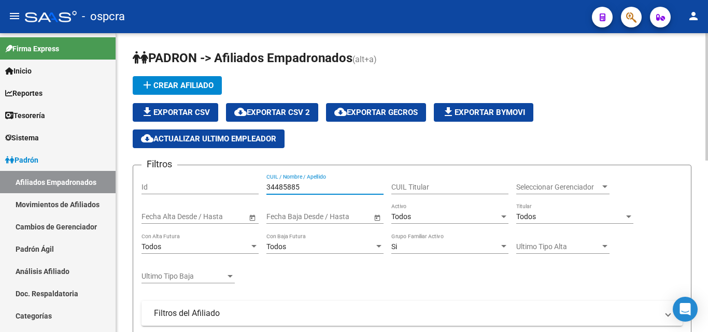
click at [343, 187] on input "34485885" at bounding box center [324, 187] width 117 height 9
type input "3"
type input "5"
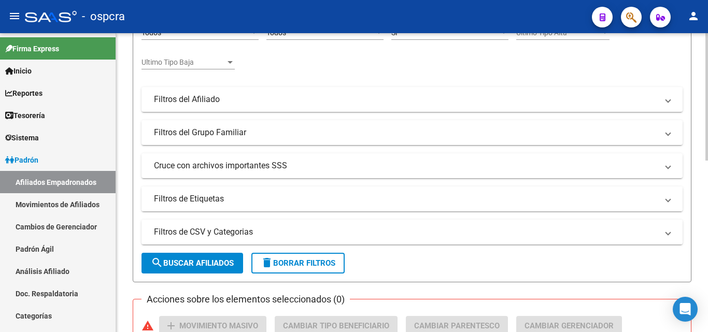
scroll to position [311, 0]
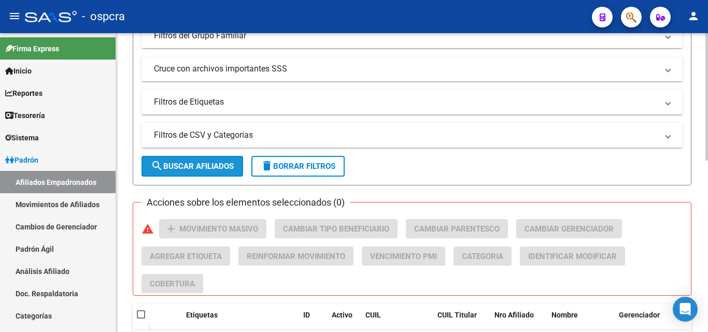
click at [242, 166] on button "search Buscar Afiliados" at bounding box center [193, 166] width 102 height 21
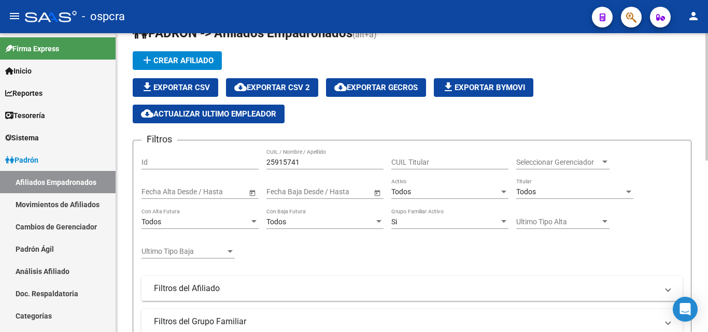
scroll to position [0, 0]
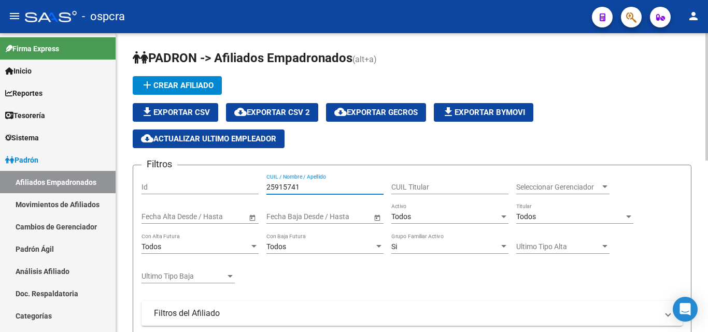
click at [307, 187] on input "25915741" at bounding box center [324, 187] width 117 height 9
type input "2"
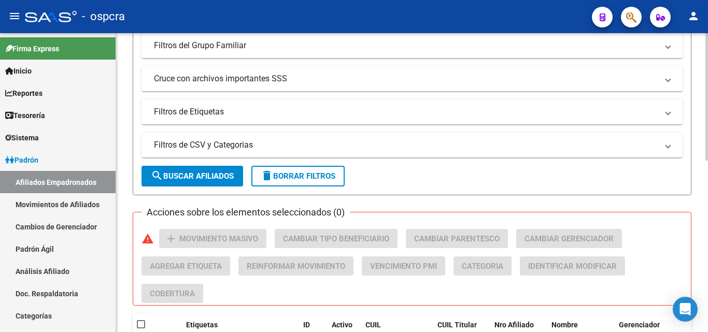
scroll to position [259, 0]
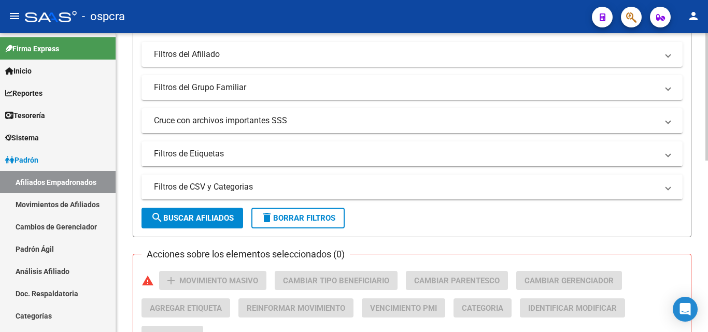
type input "27592458"
click at [188, 217] on span "search Buscar Afiliados" at bounding box center [192, 218] width 83 height 9
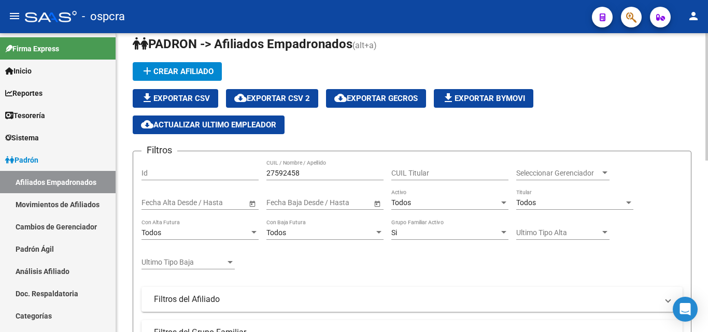
scroll to position [0, 0]
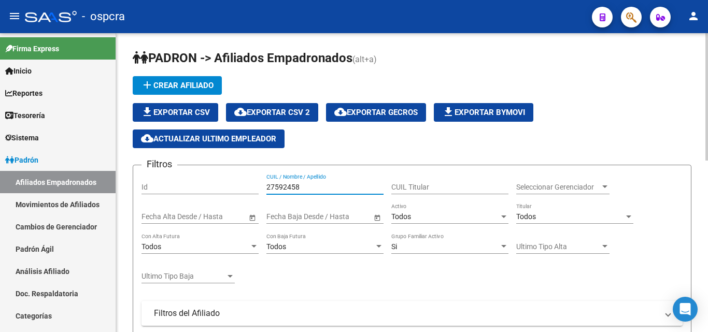
drag, startPoint x: 316, startPoint y: 186, endPoint x: 252, endPoint y: 184, distance: 64.3
click at [252, 184] on div "Filtros Id 27592458 CUIL / Nombre / Apellido CUIL Titular Seleccionar Gerenciad…" at bounding box center [412, 300] width 541 height 252
click at [284, 183] on input "247221900" at bounding box center [324, 187] width 117 height 9
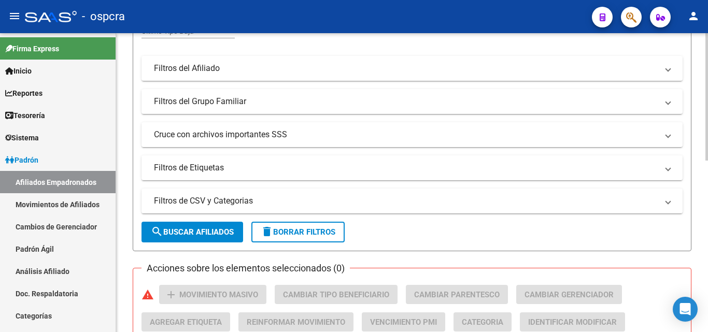
scroll to position [259, 0]
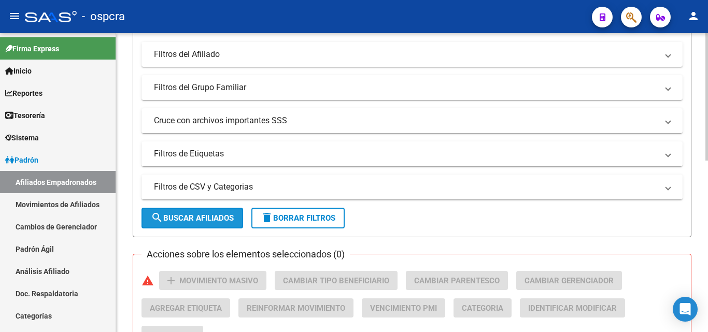
click at [173, 220] on span "search Buscar Afiliados" at bounding box center [192, 218] width 83 height 9
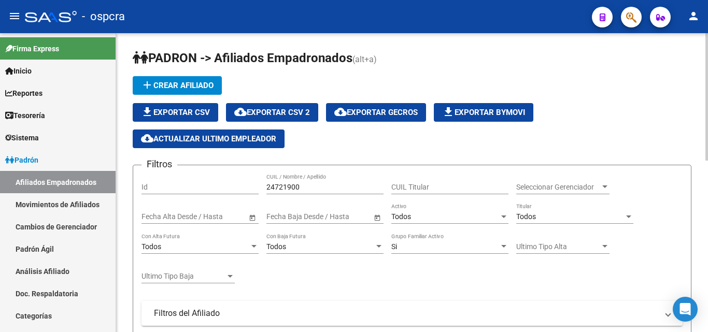
scroll to position [52, 0]
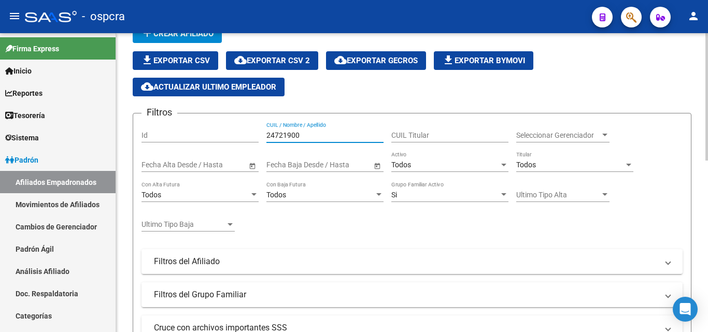
click at [302, 137] on input "24721900" at bounding box center [324, 135] width 117 height 9
type input "2"
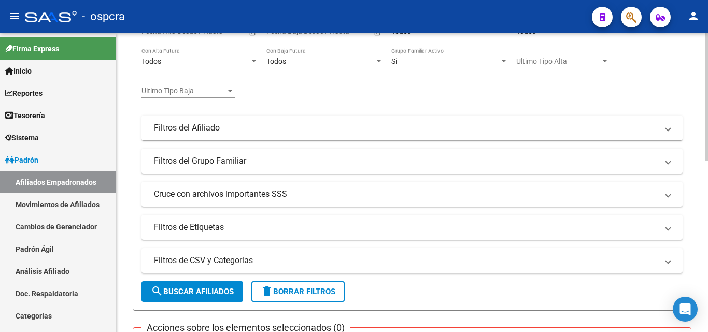
scroll to position [156, 0]
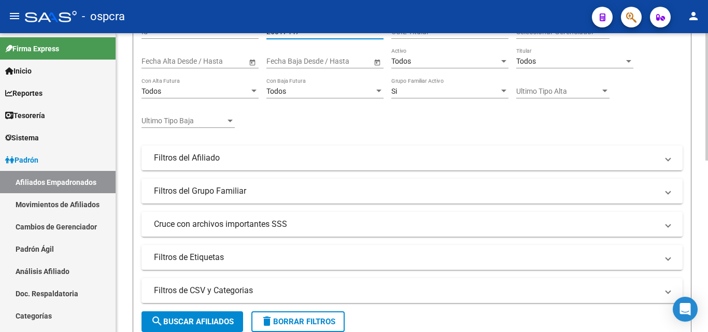
type input "26017447"
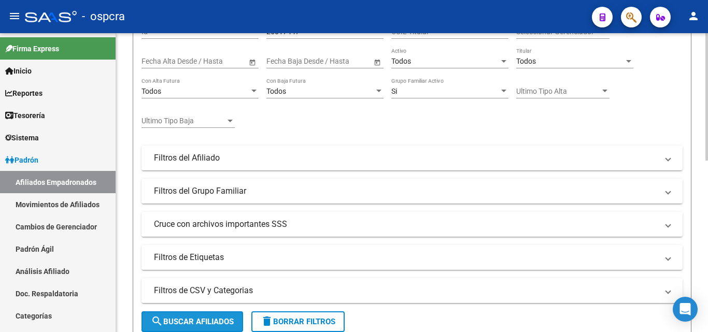
click at [180, 314] on button "search Buscar Afiliados" at bounding box center [193, 322] width 102 height 21
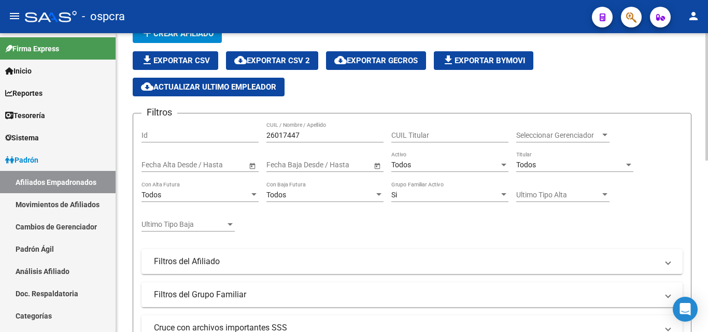
scroll to position [0, 0]
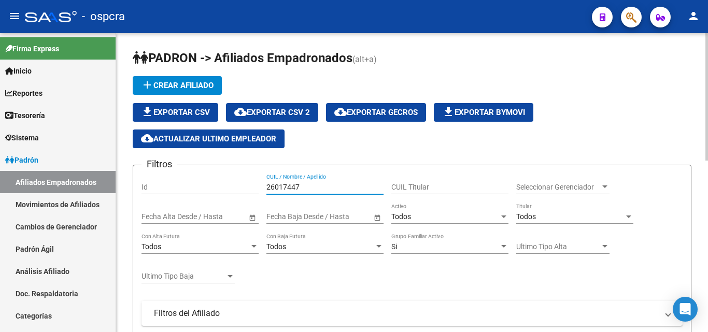
drag, startPoint x: 305, startPoint y: 188, endPoint x: 258, endPoint y: 176, distance: 48.0
click at [258, 176] on div "Filtros Id 26017447 CUIL / Nombre / Apellido CUIL Titular Seleccionar Gerenciad…" at bounding box center [412, 300] width 541 height 252
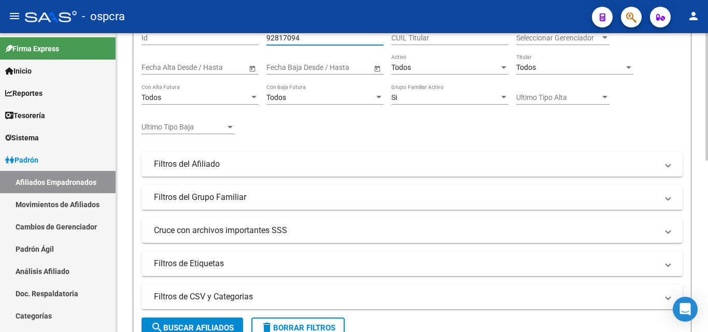
scroll to position [156, 0]
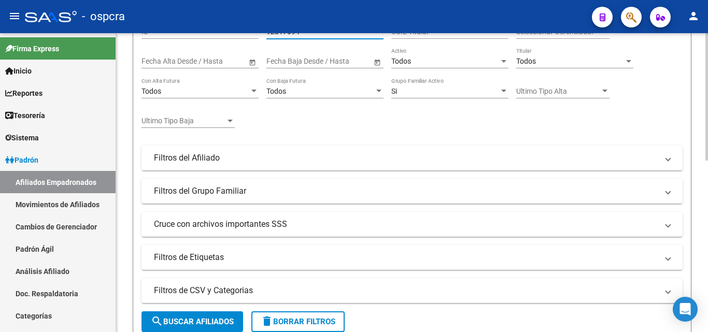
type input "92817094"
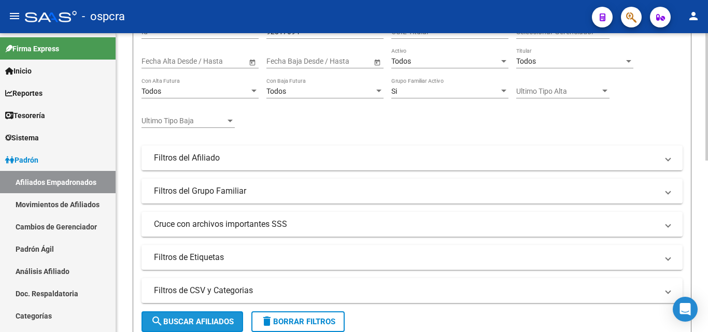
click at [185, 318] on span "search Buscar Afiliados" at bounding box center [192, 321] width 83 height 9
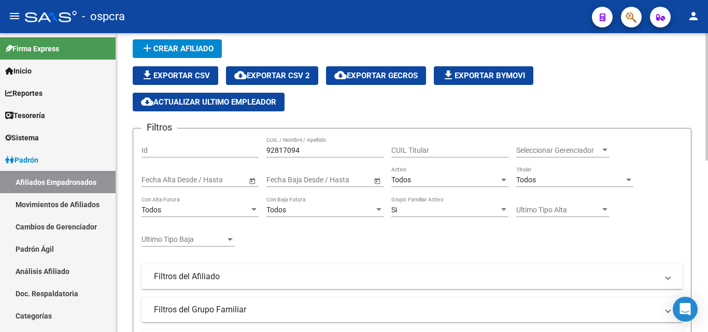
scroll to position [52, 0]
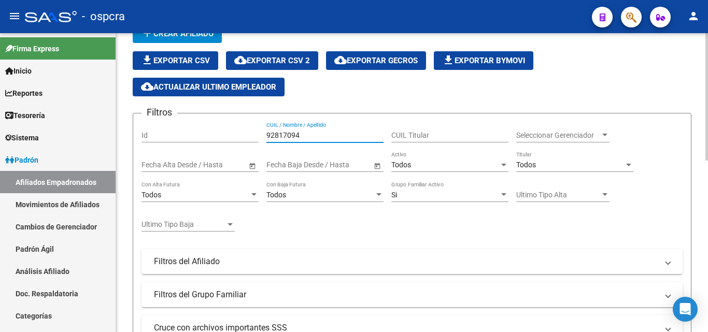
drag, startPoint x: 305, startPoint y: 136, endPoint x: 262, endPoint y: 132, distance: 43.2
click at [262, 132] on div "Filtros Id 92817094 CUIL / Nombre / Apellido CUIL Titular Seleccionar Gerenciad…" at bounding box center [412, 248] width 541 height 252
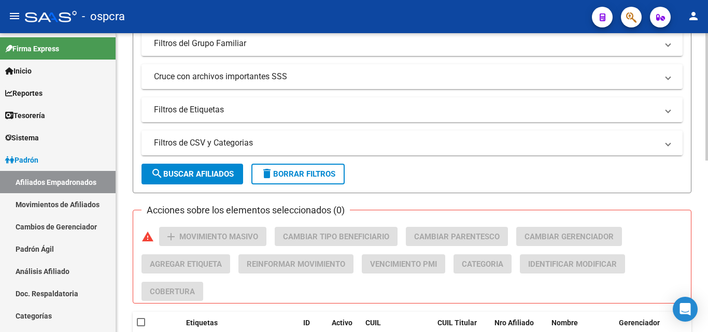
scroll to position [363, 0]
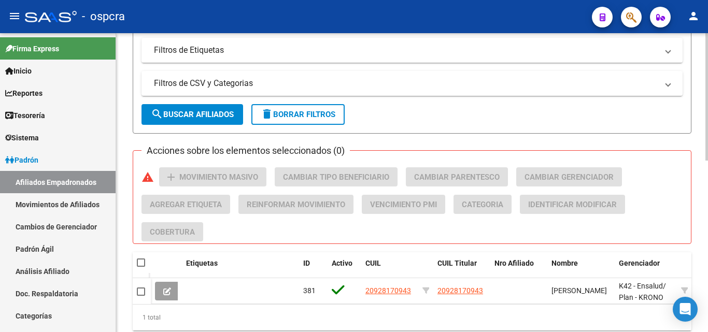
type input "33564461"
click at [185, 114] on span "search Buscar Afiliados" at bounding box center [192, 114] width 83 height 9
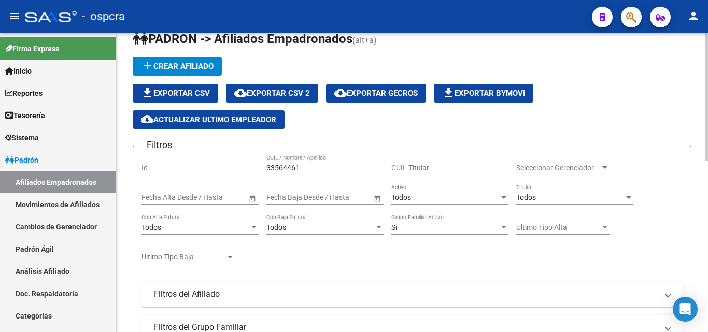
scroll to position [0, 0]
